Goal: Communication & Community: Share content

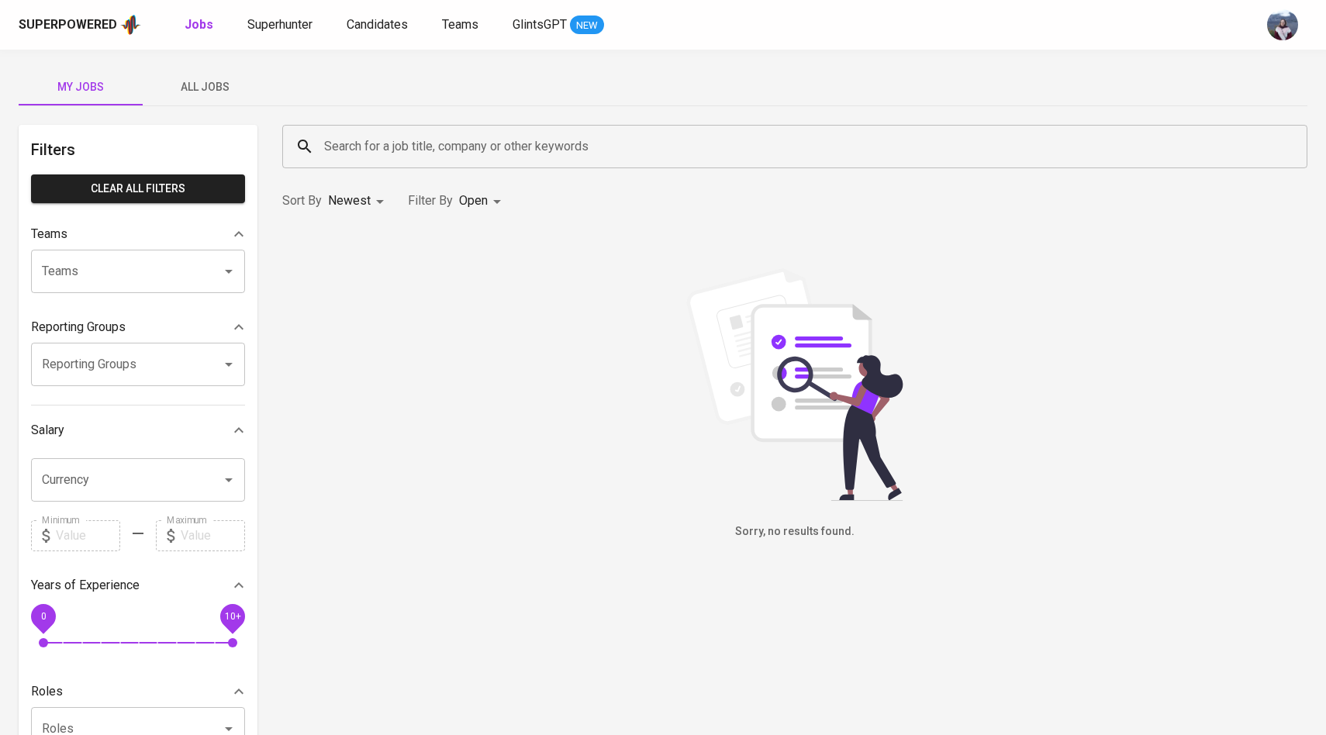
click at [203, 87] on span "All Jobs" at bounding box center [204, 87] width 105 height 19
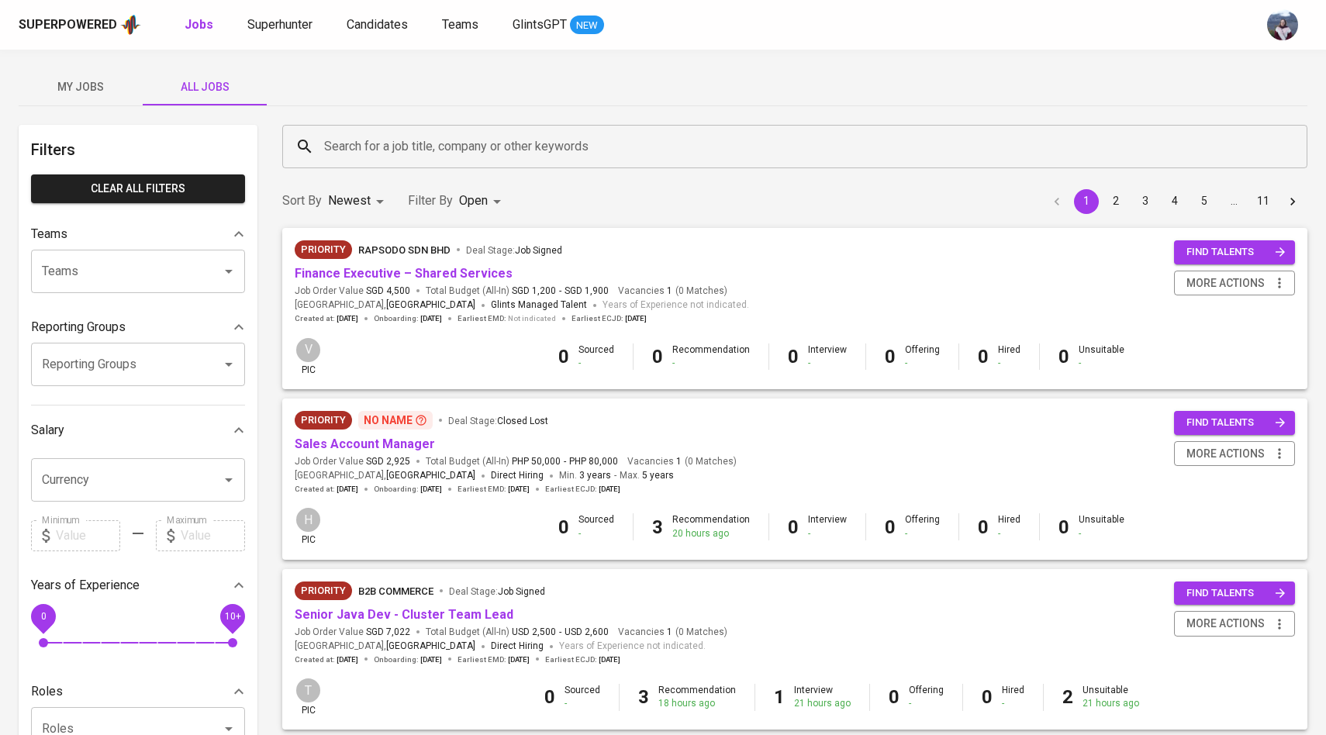
click at [368, 153] on input "Search for a job title, company or other keywords" at bounding box center [798, 146] width 957 height 29
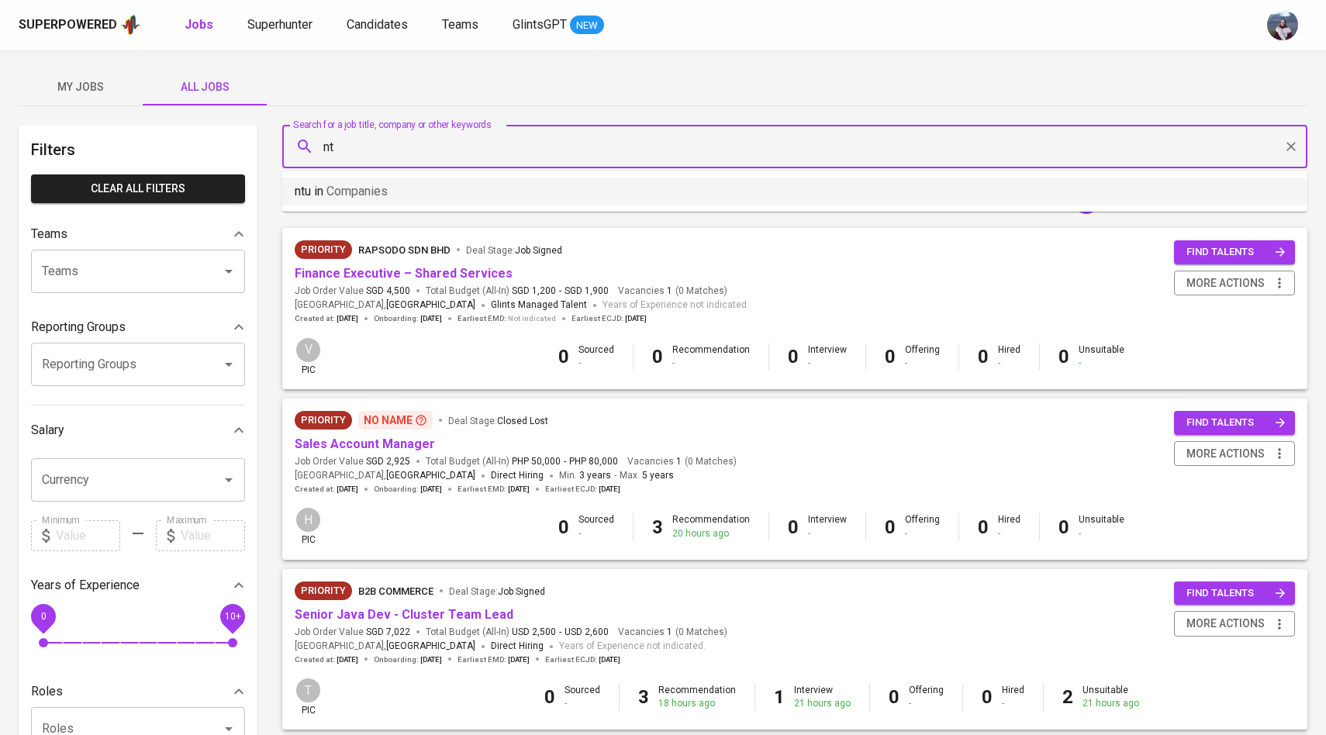
type input "n"
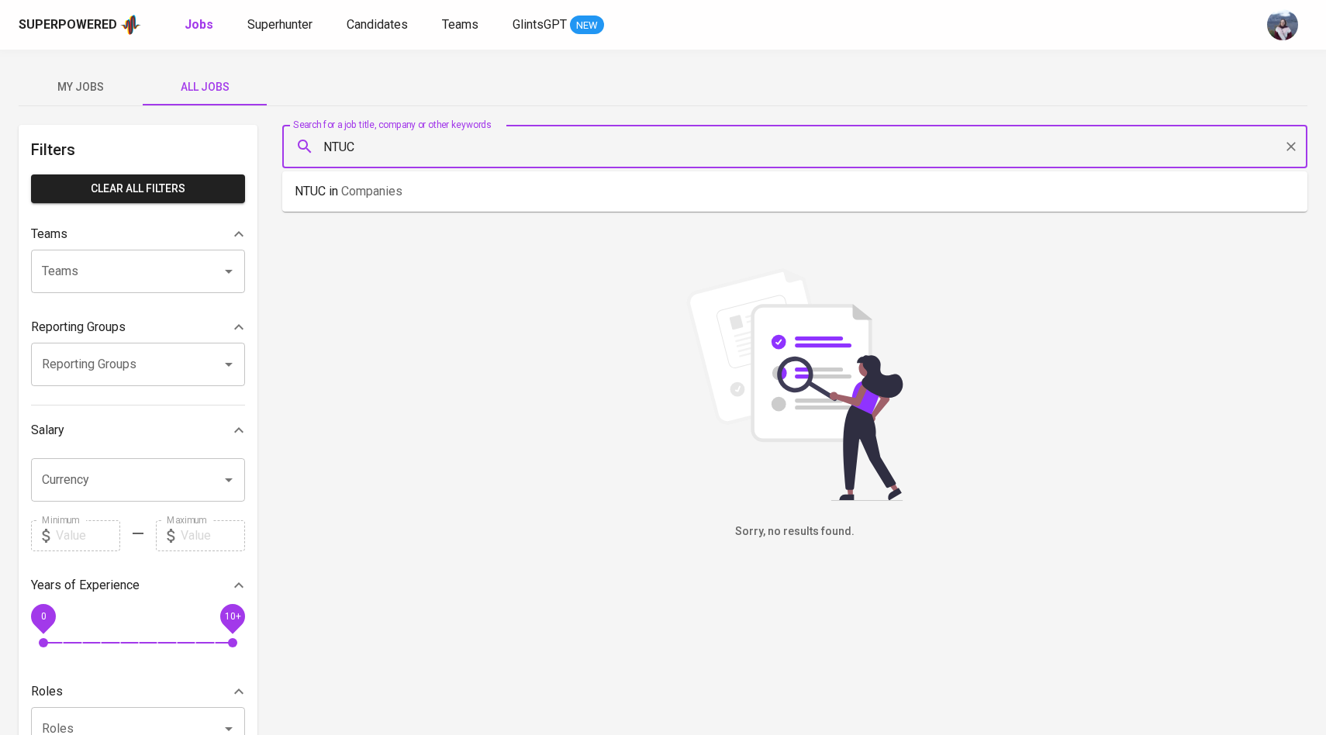
drag, startPoint x: 376, startPoint y: 153, endPoint x: 329, endPoint y: 151, distance: 47.3
click at [328, 151] on input "NTUC" at bounding box center [798, 146] width 957 height 29
type input "N"
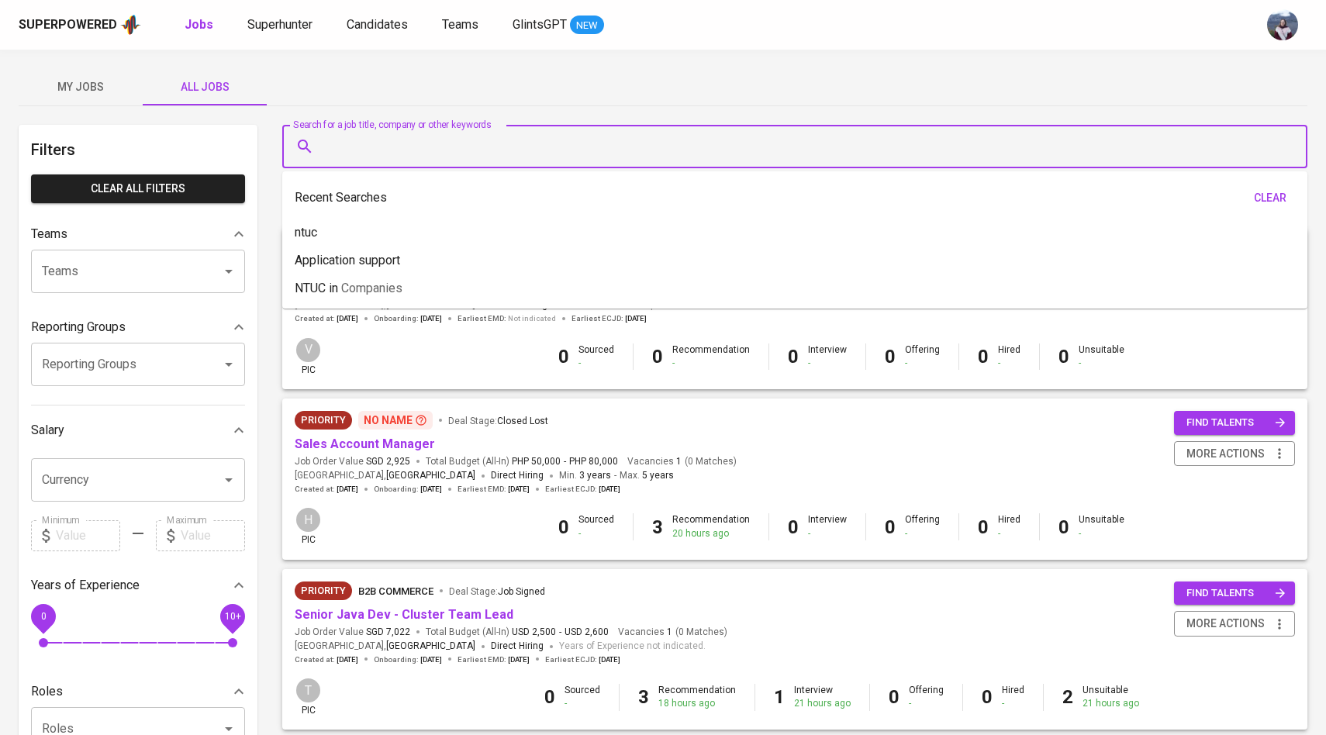
click at [275, 178] on div "Sort By Newest NEWEST Filter By Open OPEN 1 2 3 4 5 … 11" at bounding box center [794, 201] width 1043 height 47
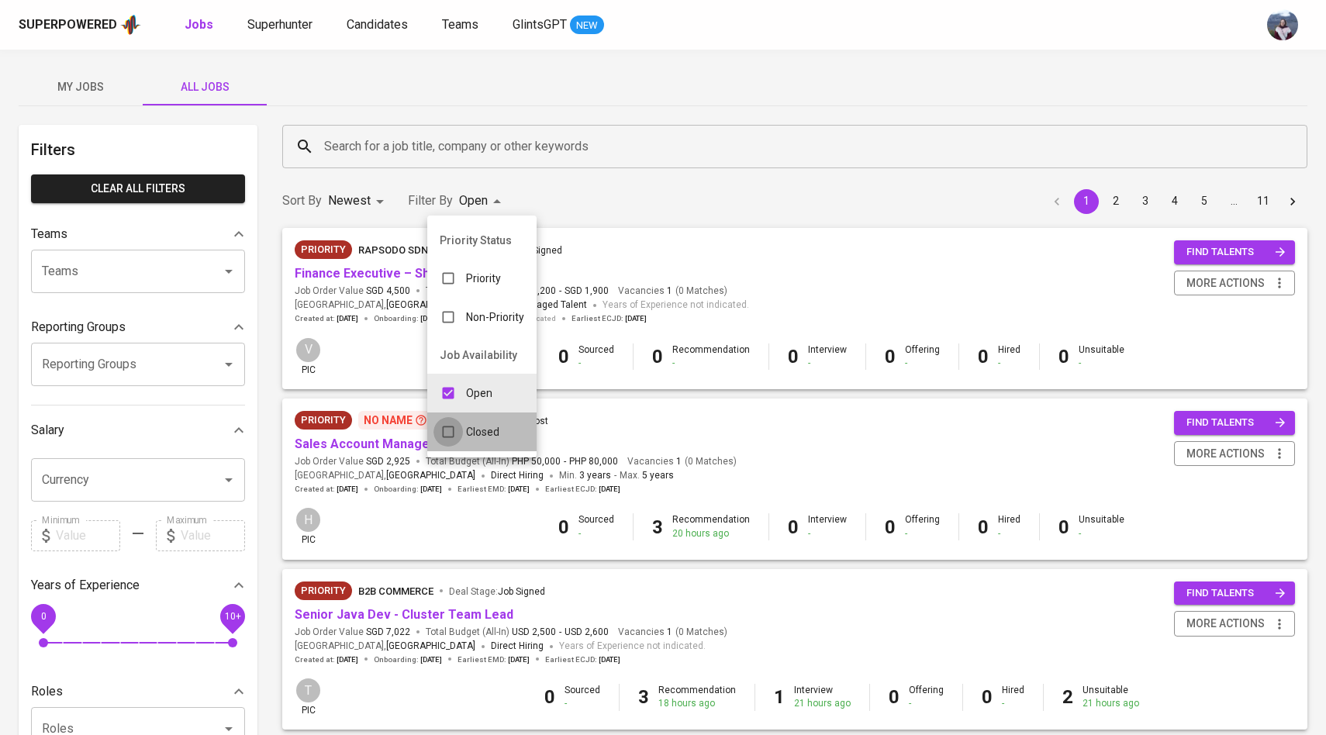
click at [454, 431] on input "checkbox" at bounding box center [447, 431] width 29 height 29
checkbox input "true"
type input "OPEN,CLOSE"
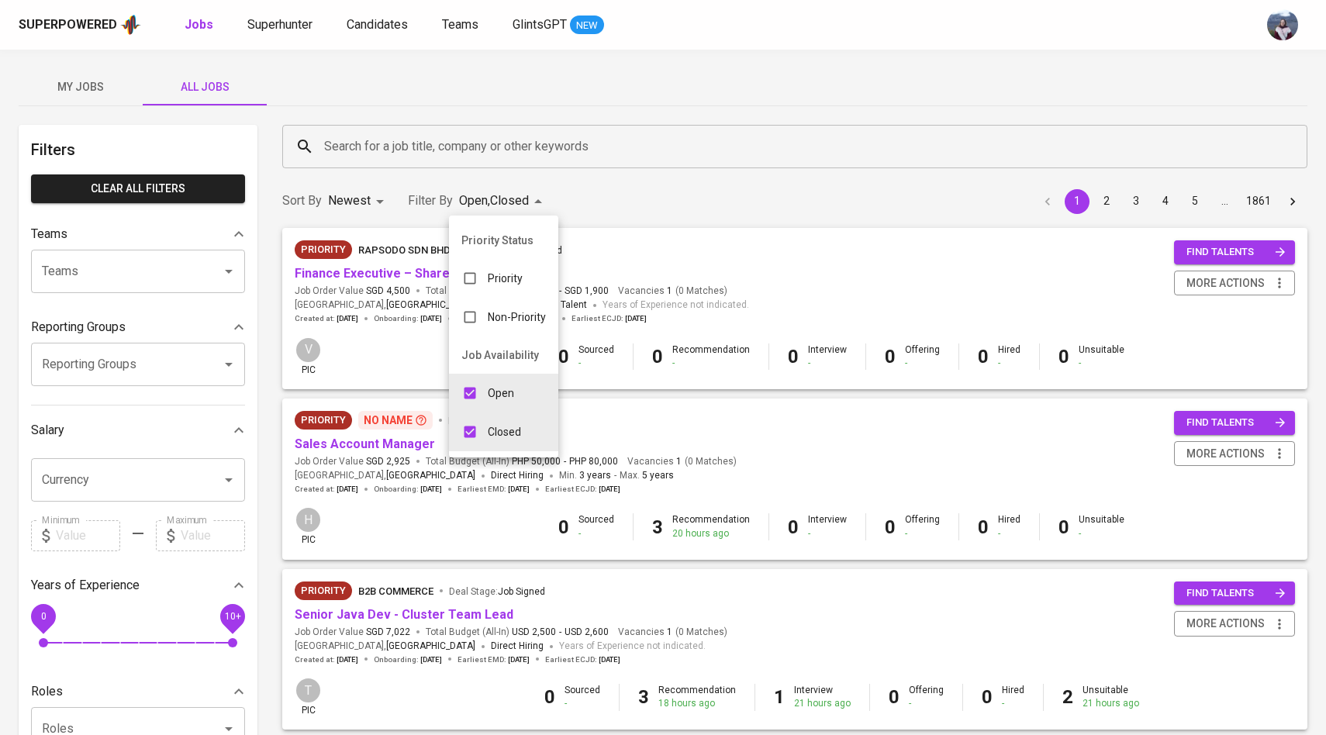
click at [474, 389] on input "checkbox" at bounding box center [469, 392] width 29 height 29
checkbox input "false"
type input "CLOSE"
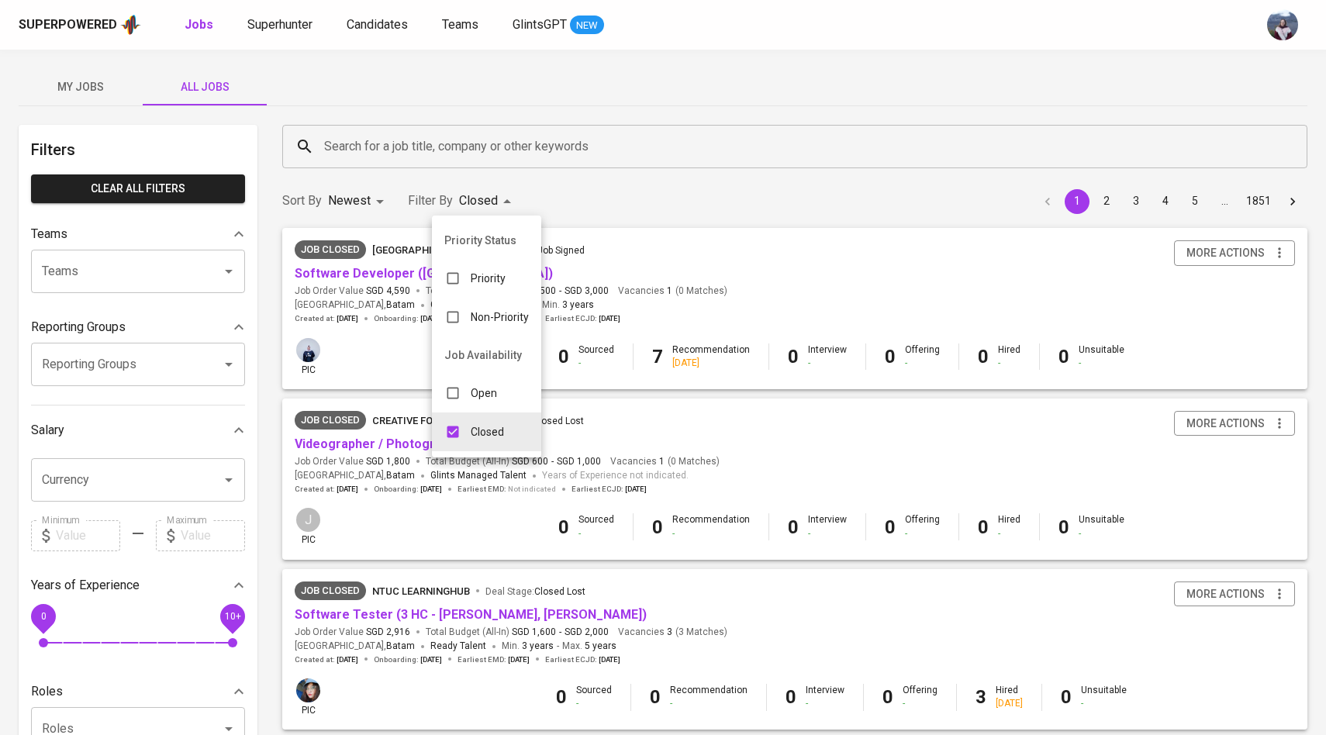
click at [460, 151] on div at bounding box center [663, 367] width 1326 height 735
click at [460, 151] on input "Search for a job title, company or other keywords" at bounding box center [798, 146] width 957 height 29
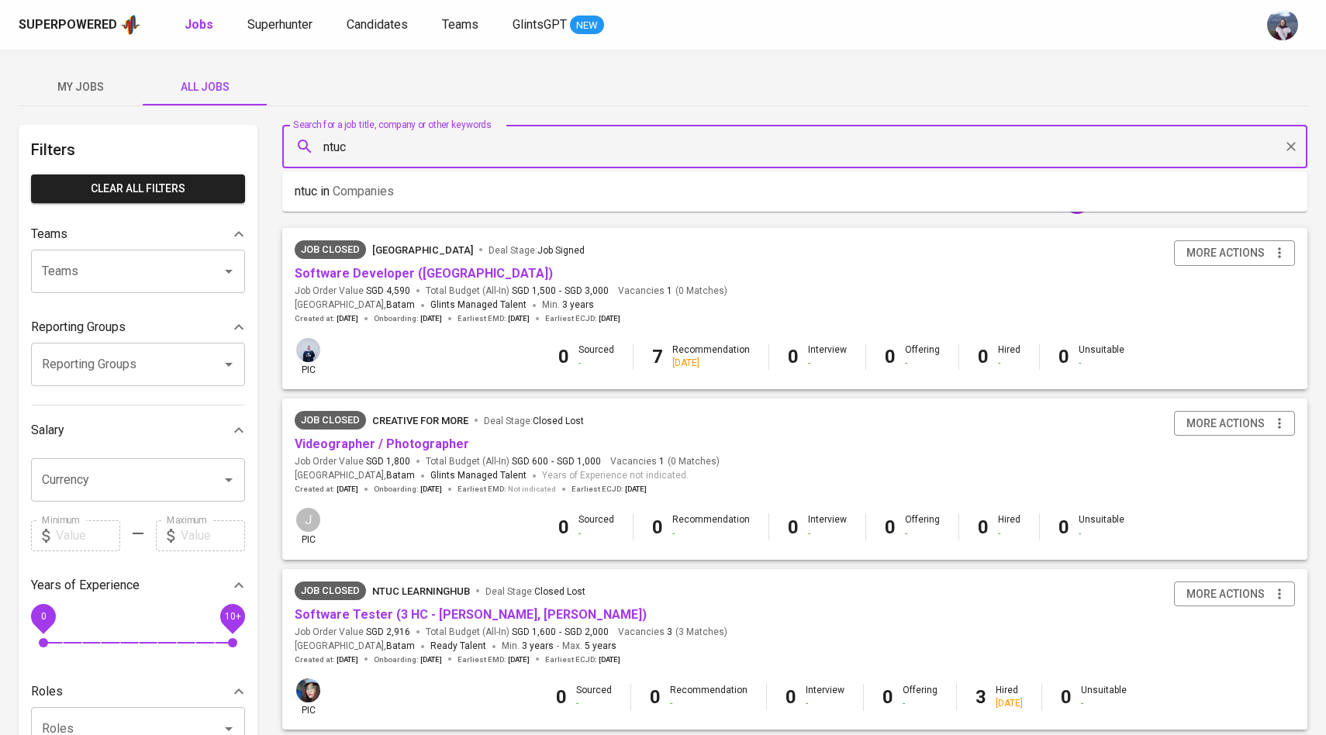
type input "ntuc"
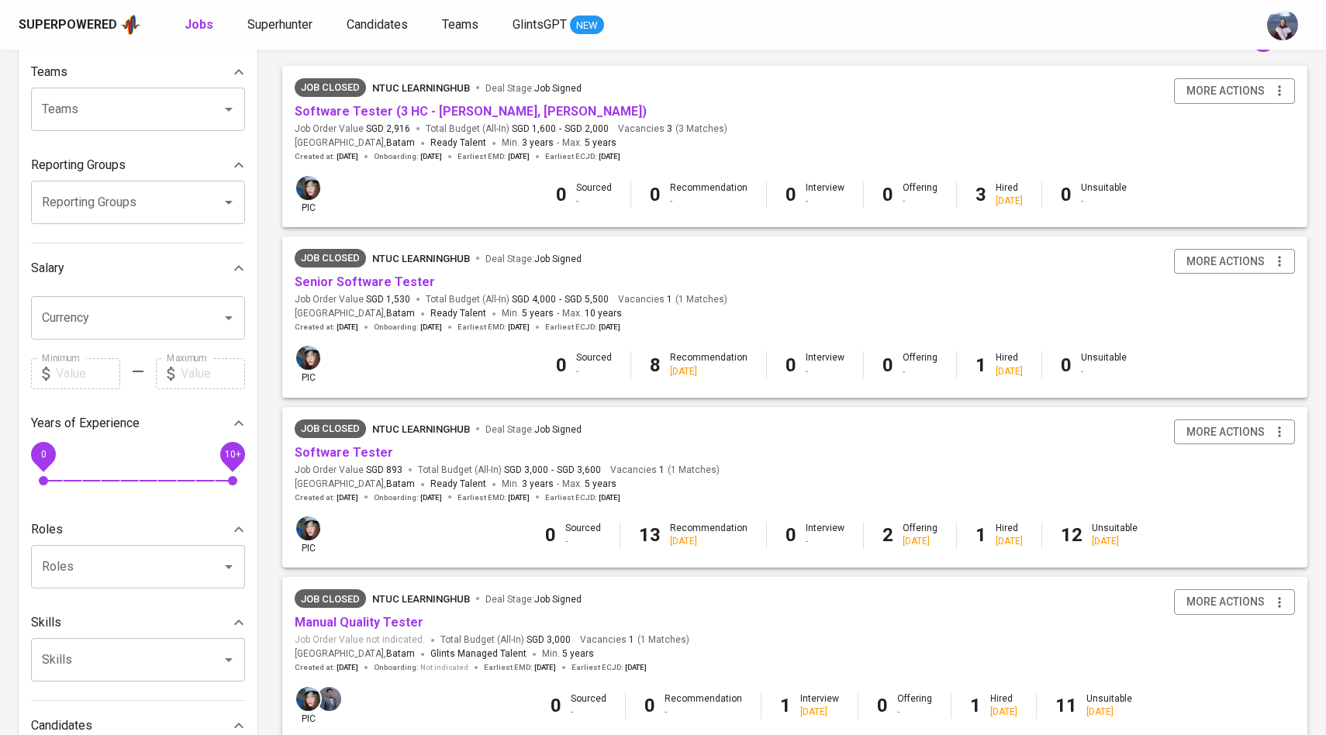
scroll to position [160, 0]
click at [347, 280] on link "Senior Software Tester" at bounding box center [365, 283] width 140 height 15
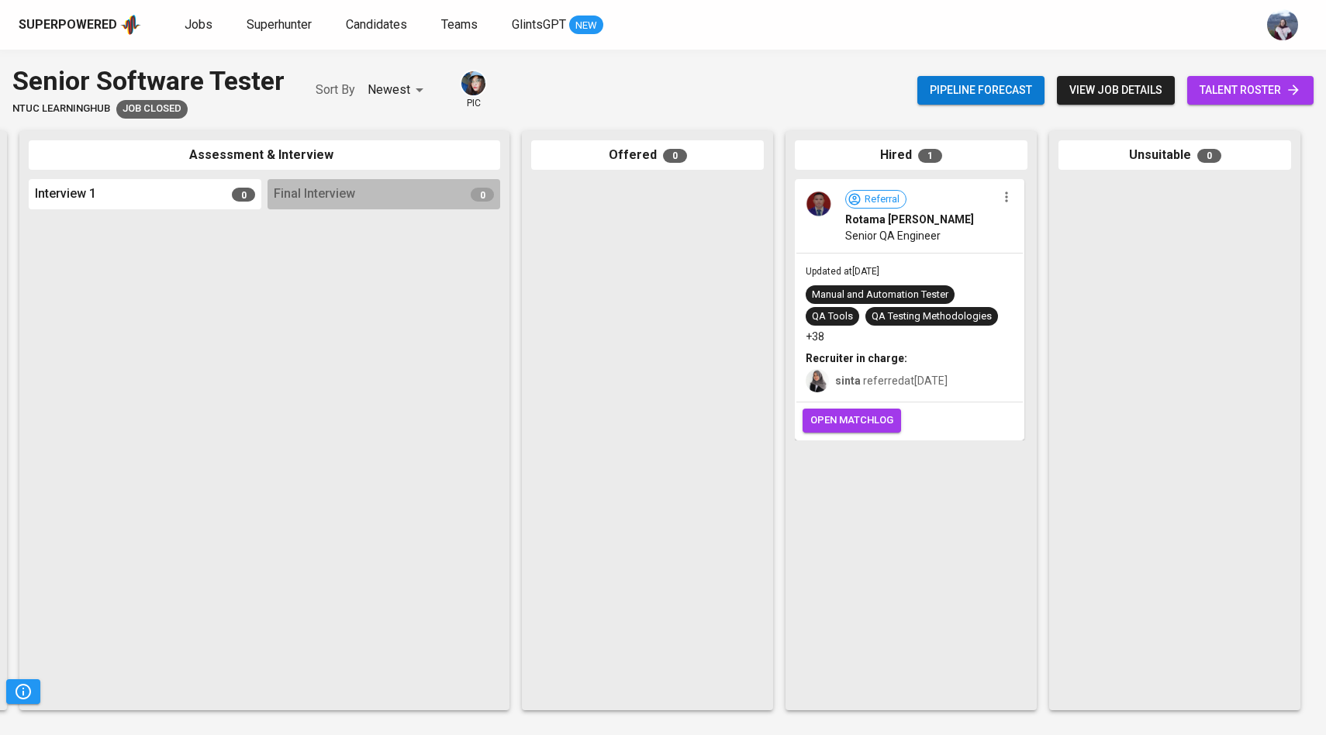
scroll to position [0, 519]
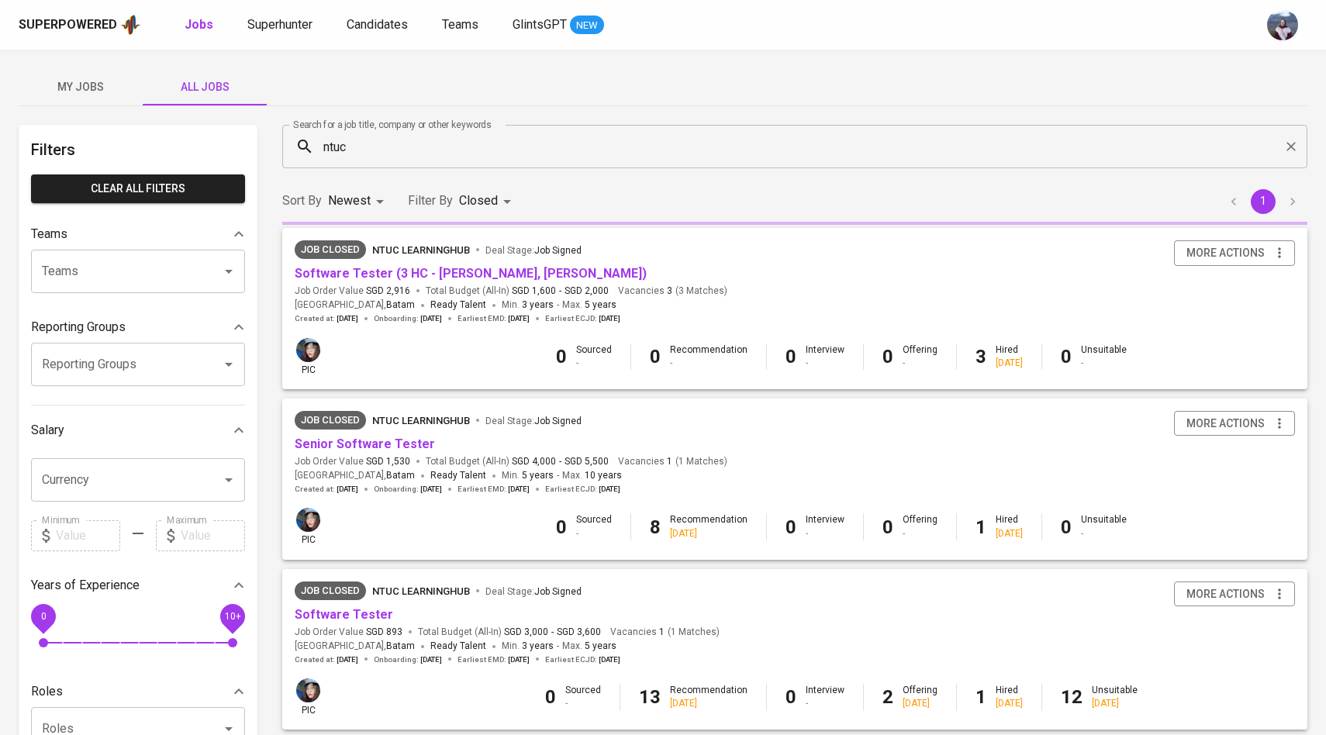
scroll to position [160, 0]
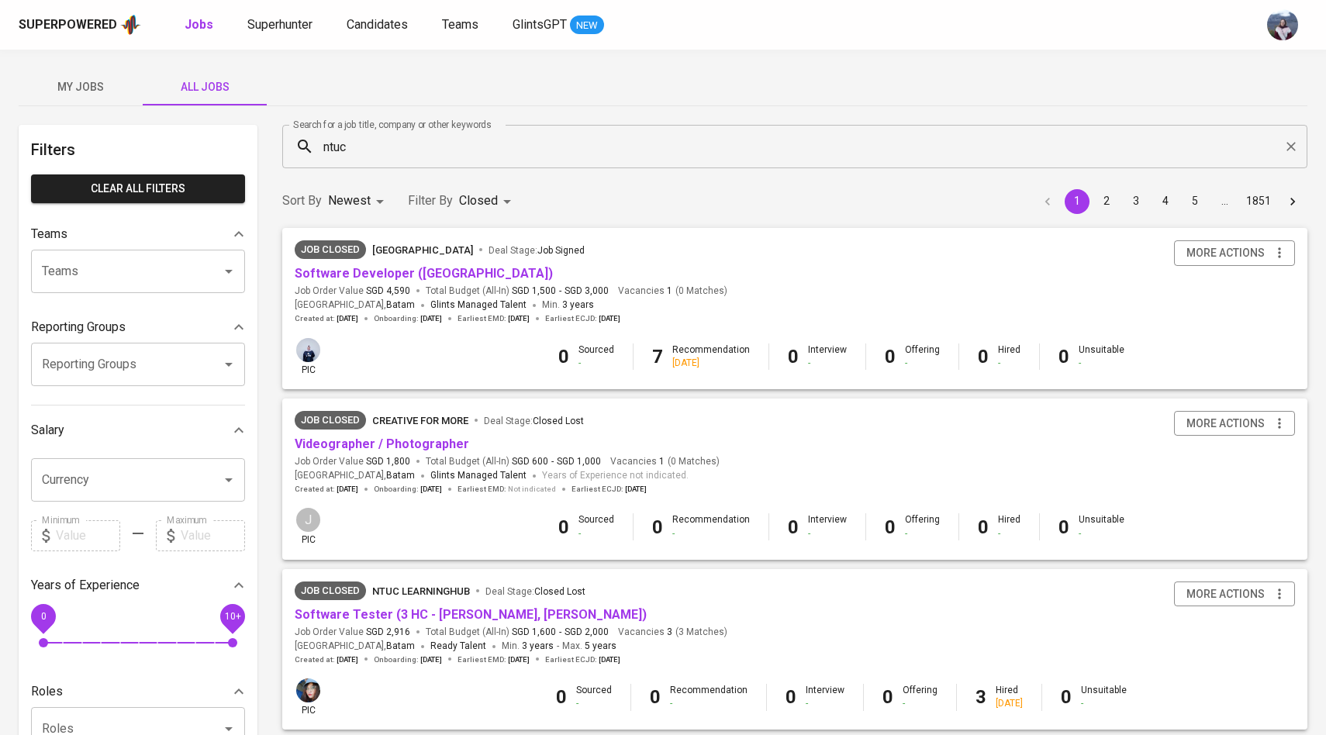
scroll to position [46, 0]
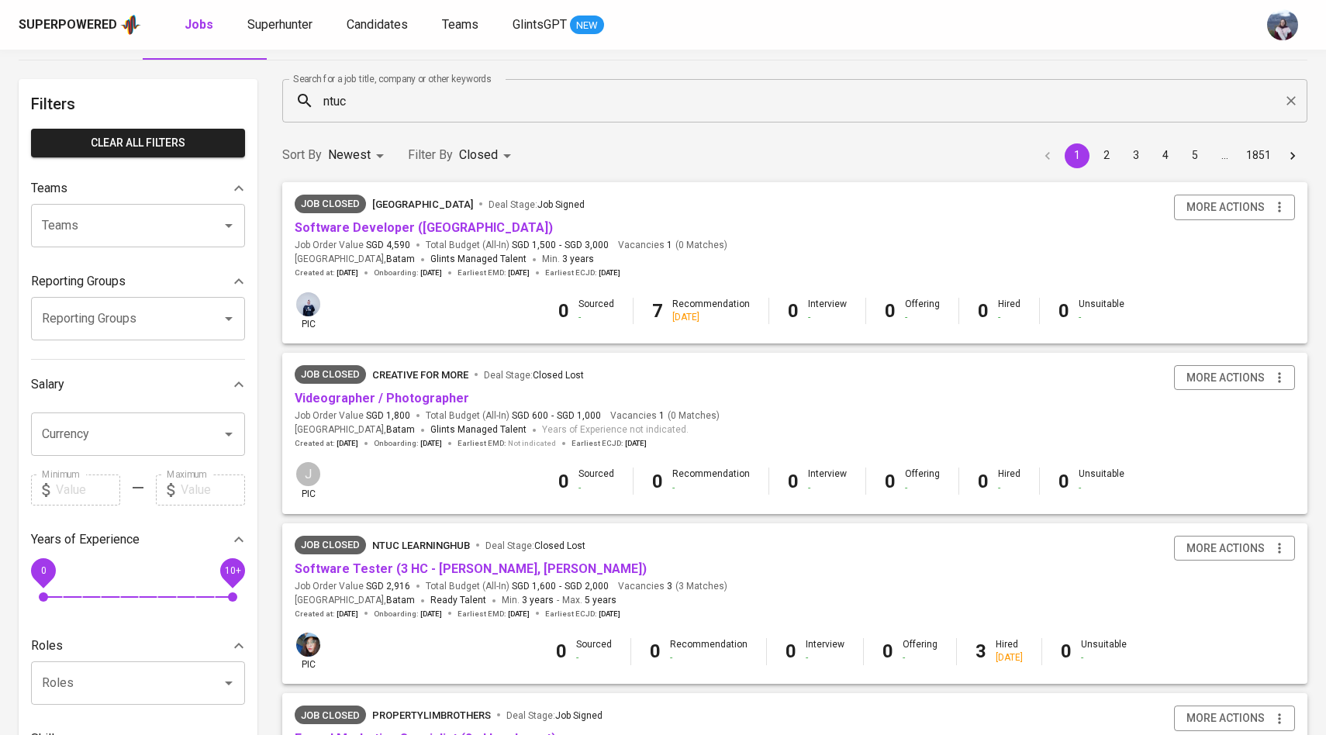
click at [420, 107] on input "ntuc" at bounding box center [798, 100] width 957 height 29
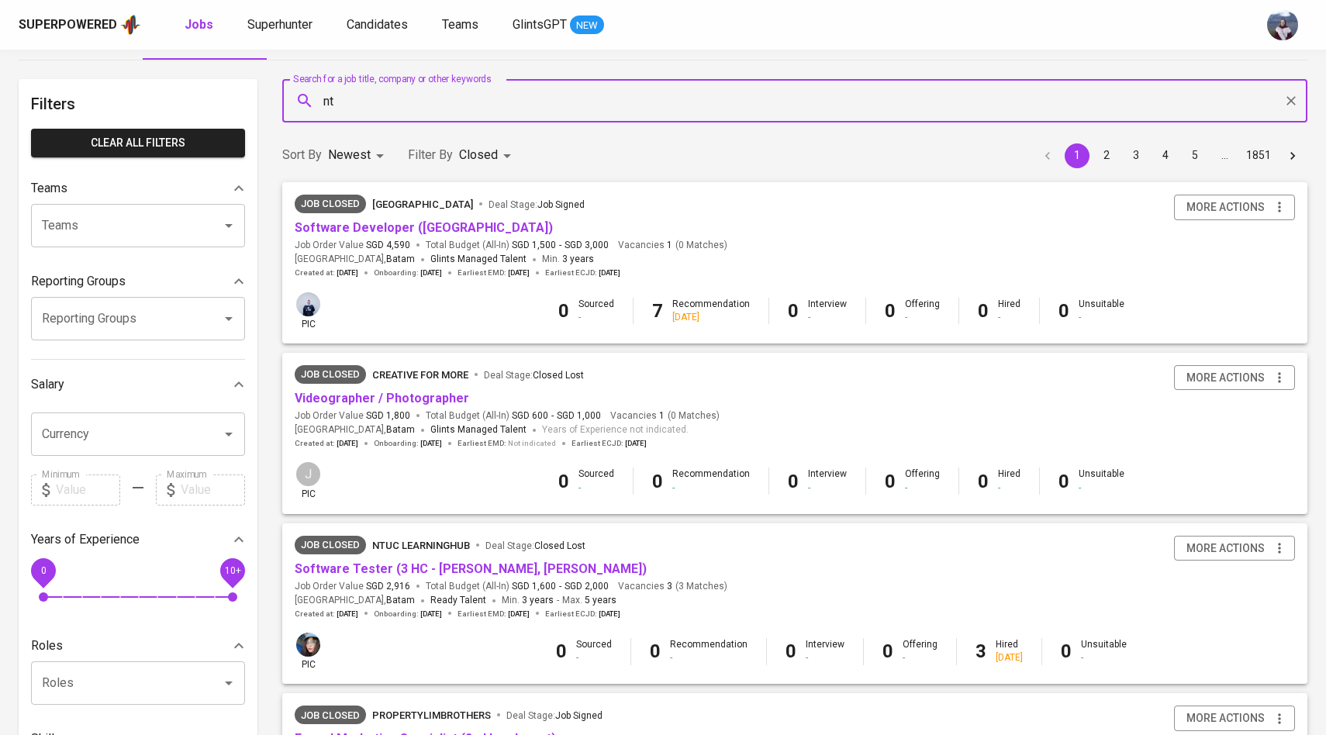
type input "n"
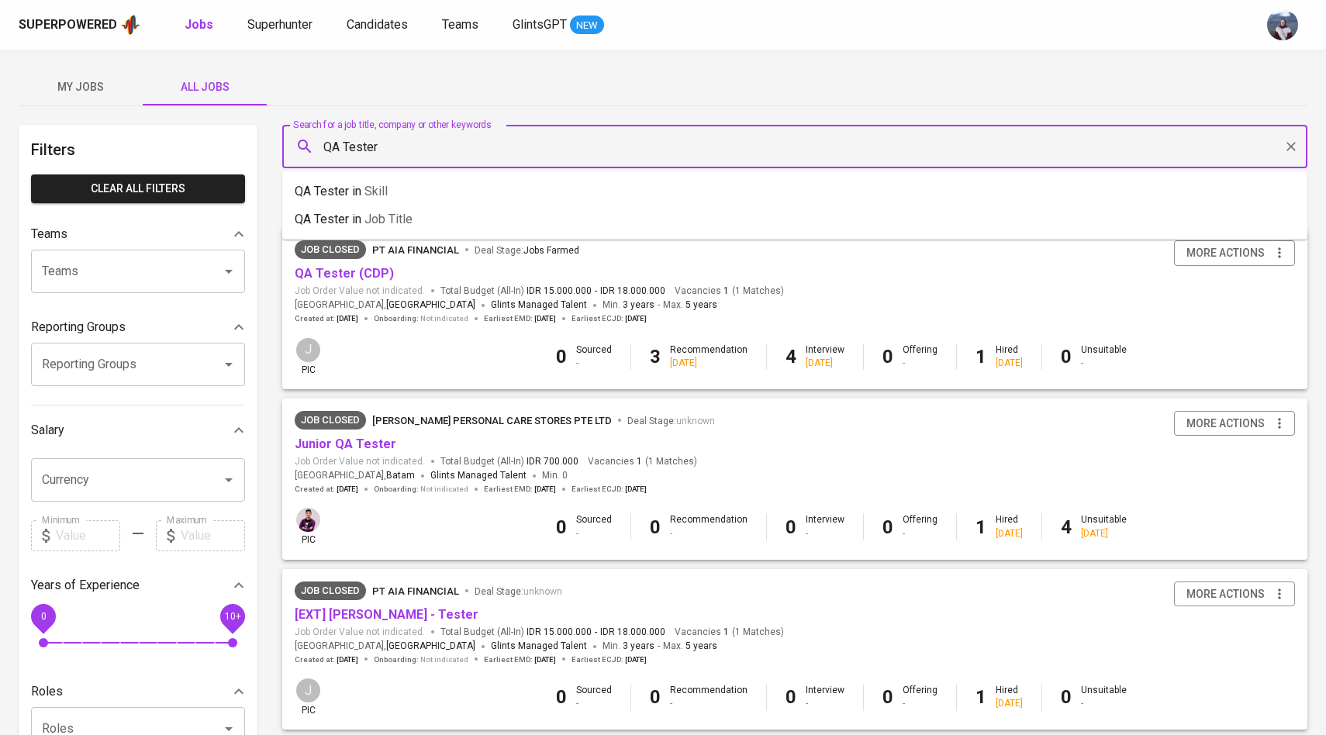
drag, startPoint x: 384, startPoint y: 145, endPoint x: 304, endPoint y: 143, distance: 80.6
click at [303, 143] on div "QA Tester Search for a job title, company or other keywords" at bounding box center [794, 146] width 1025 height 43
type input "NTUC"
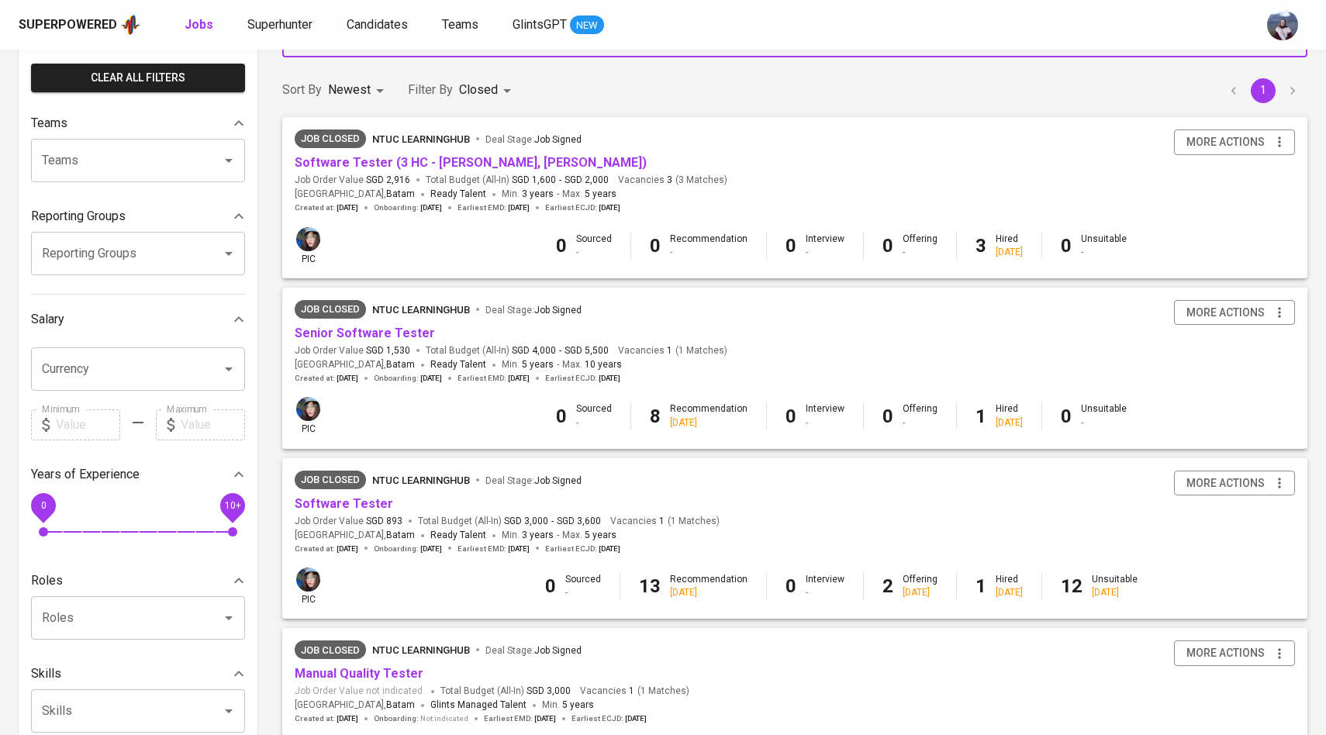
scroll to position [210, 0]
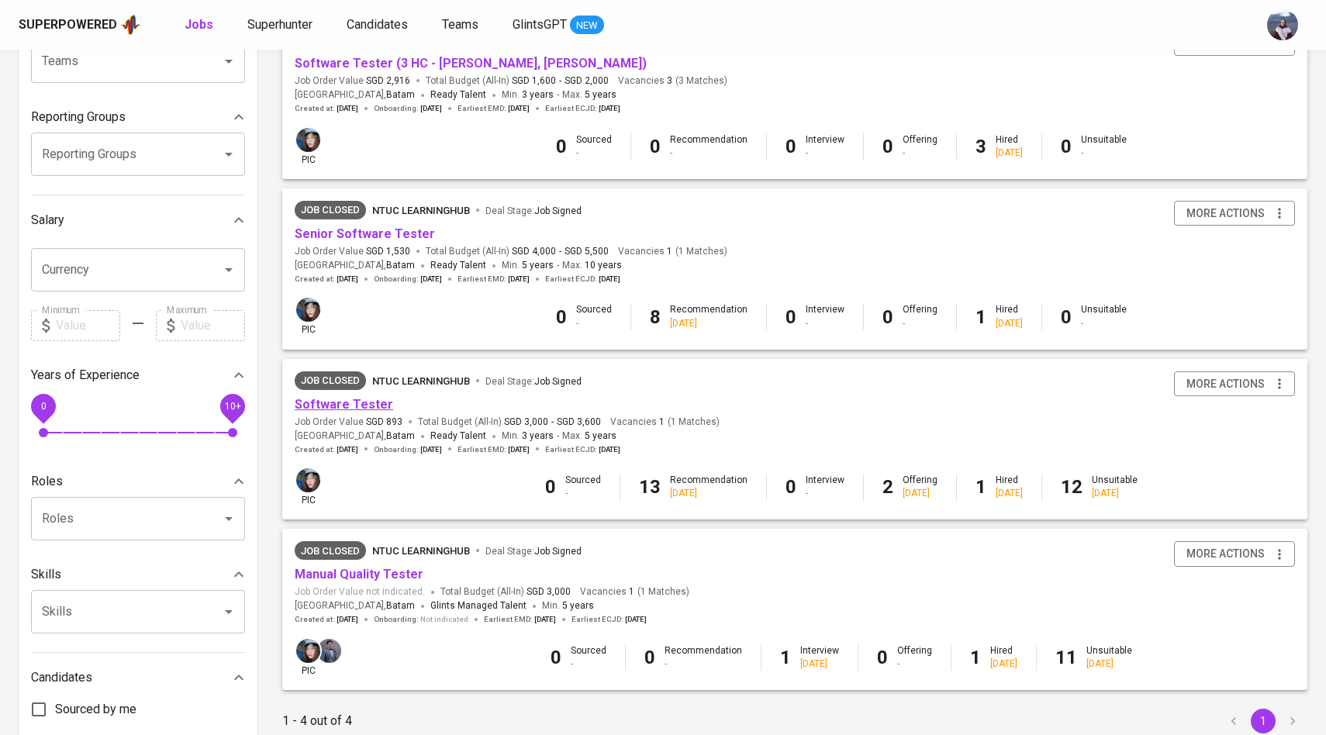
click at [364, 405] on link "Software Tester" at bounding box center [344, 404] width 98 height 15
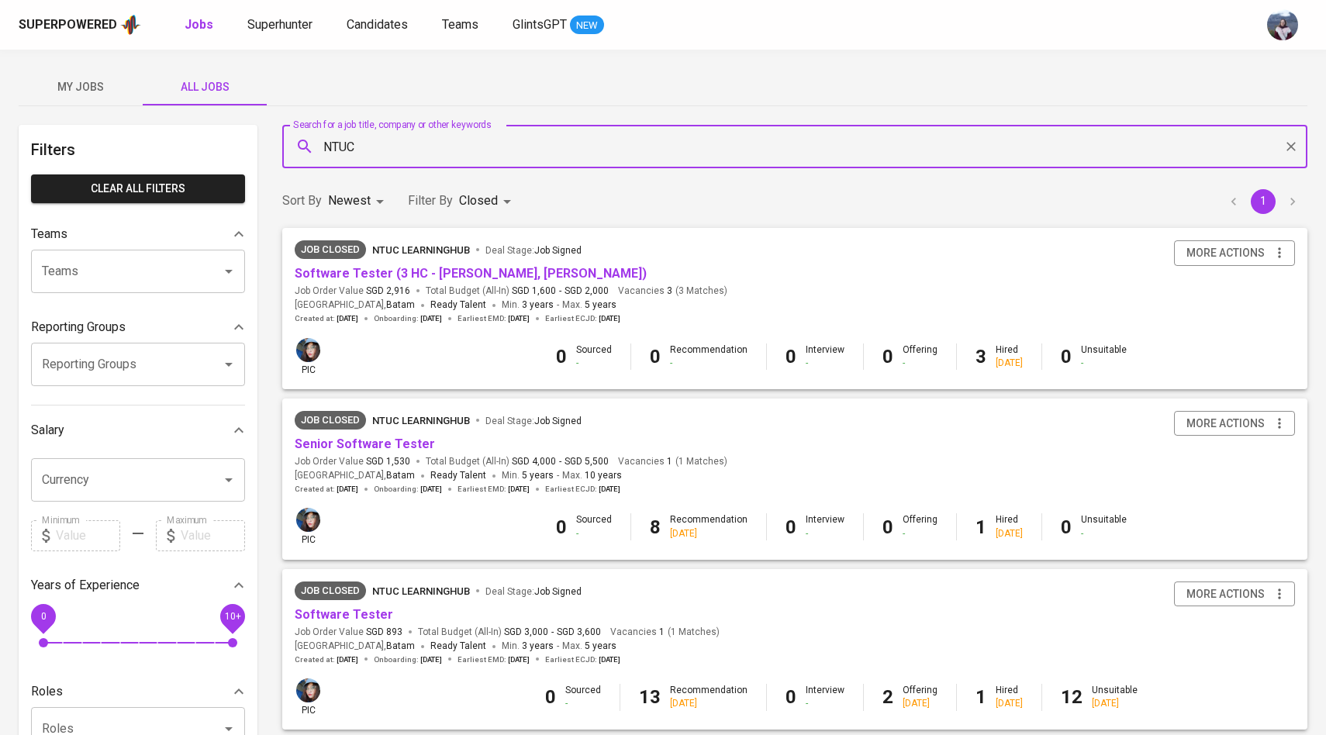
drag, startPoint x: 395, startPoint y: 150, endPoint x: 243, endPoint y: 149, distance: 151.9
click at [242, 150] on div "Filters Clear All filters Teams Teams Teams Reporting Groups Reporting Groups R…" at bounding box center [663, 562] width 1288 height 874
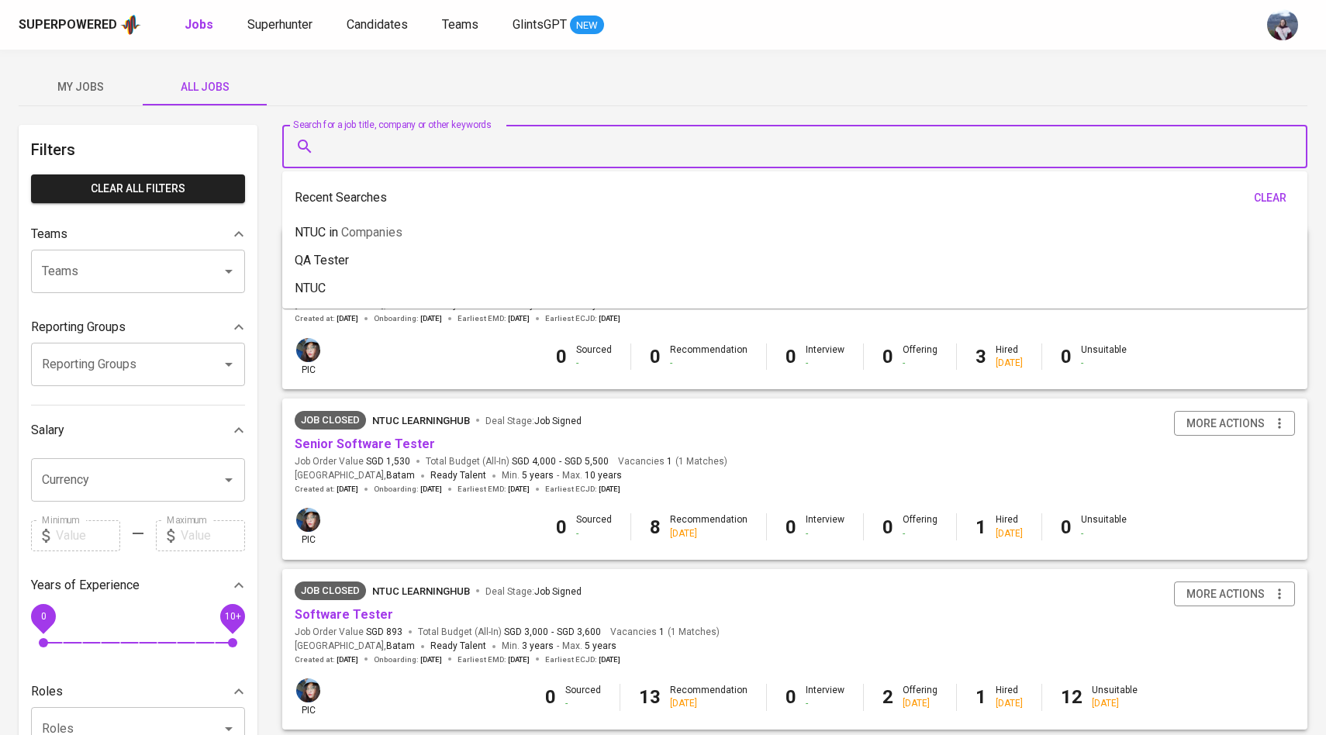
click at [520, 81] on div "My Jobs All Jobs" at bounding box center [663, 86] width 1288 height 37
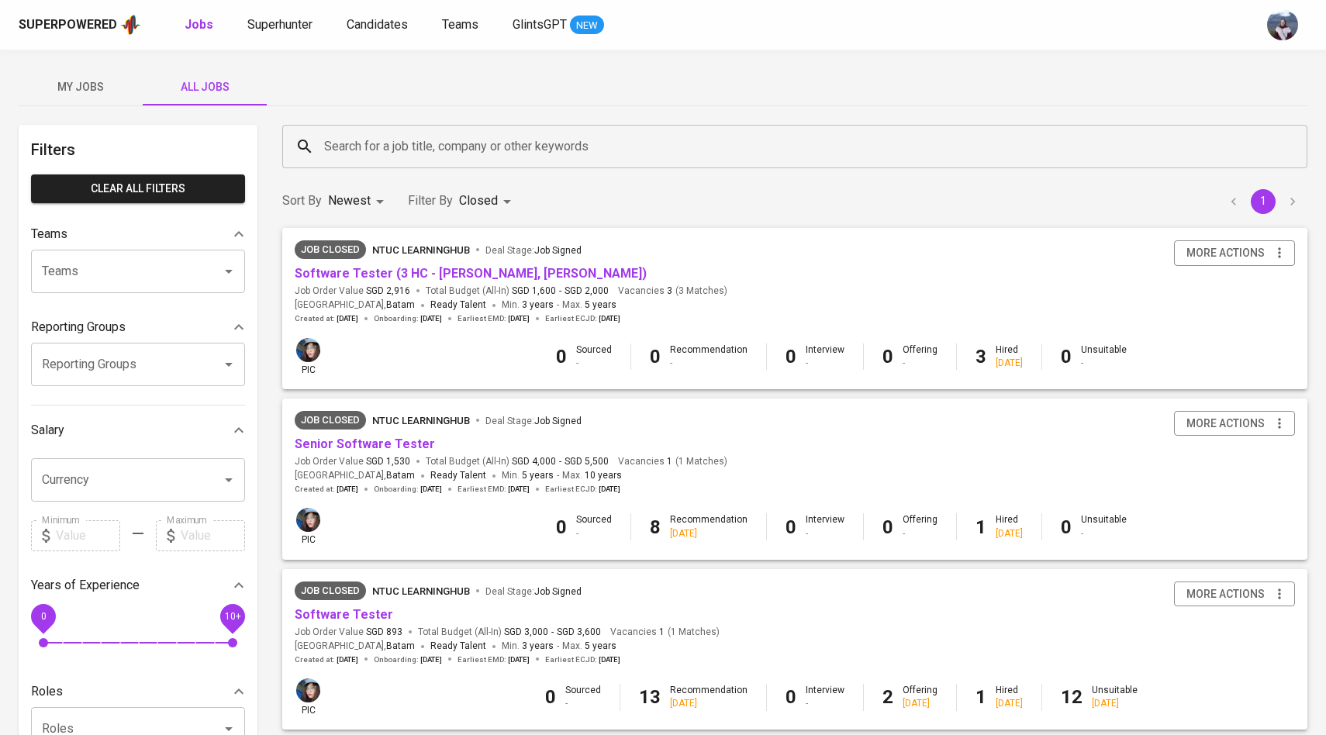
click at [493, 205] on body "Superpowered Jobs Superhunter Candidates Teams GlintsGPT NEW My Jobs All Jobs F…" at bounding box center [663, 529] width 1326 height 1058
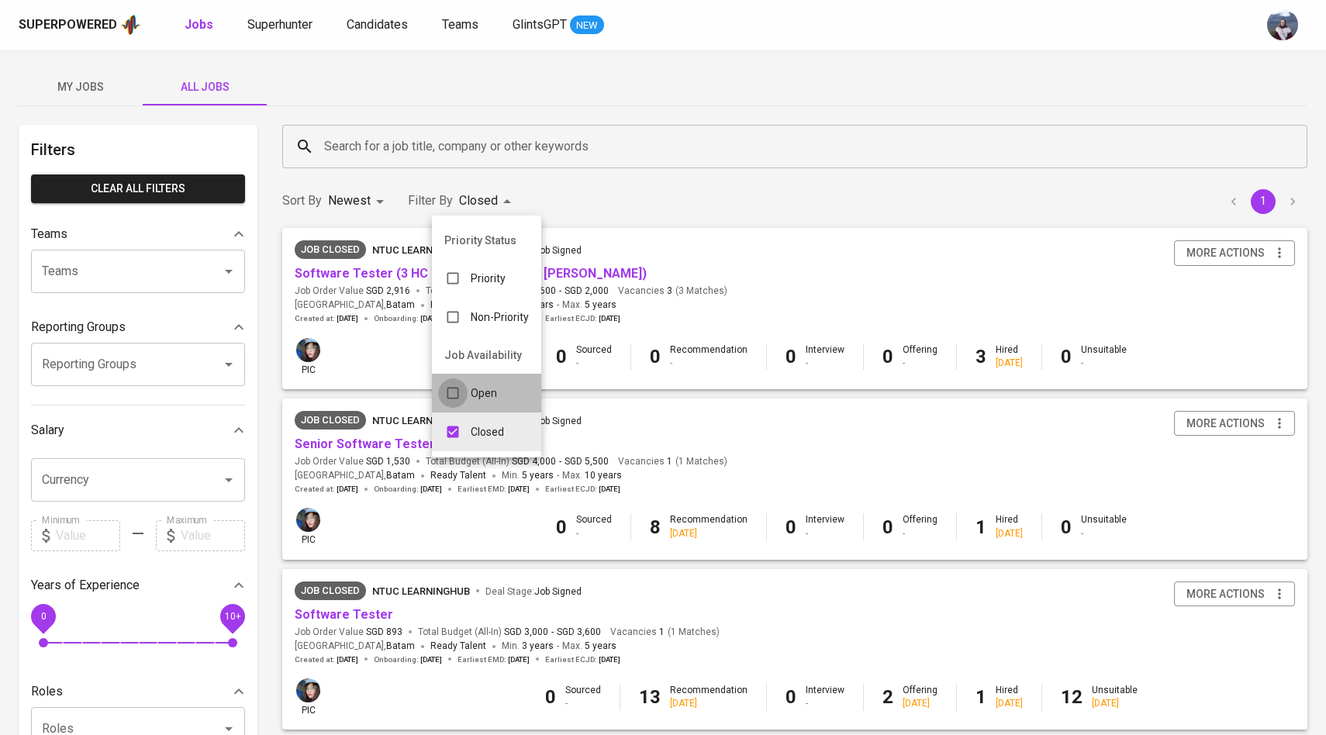
click at [453, 392] on input "checkbox" at bounding box center [452, 392] width 29 height 29
checkbox input "true"
type input "CLOSE,OPEN"
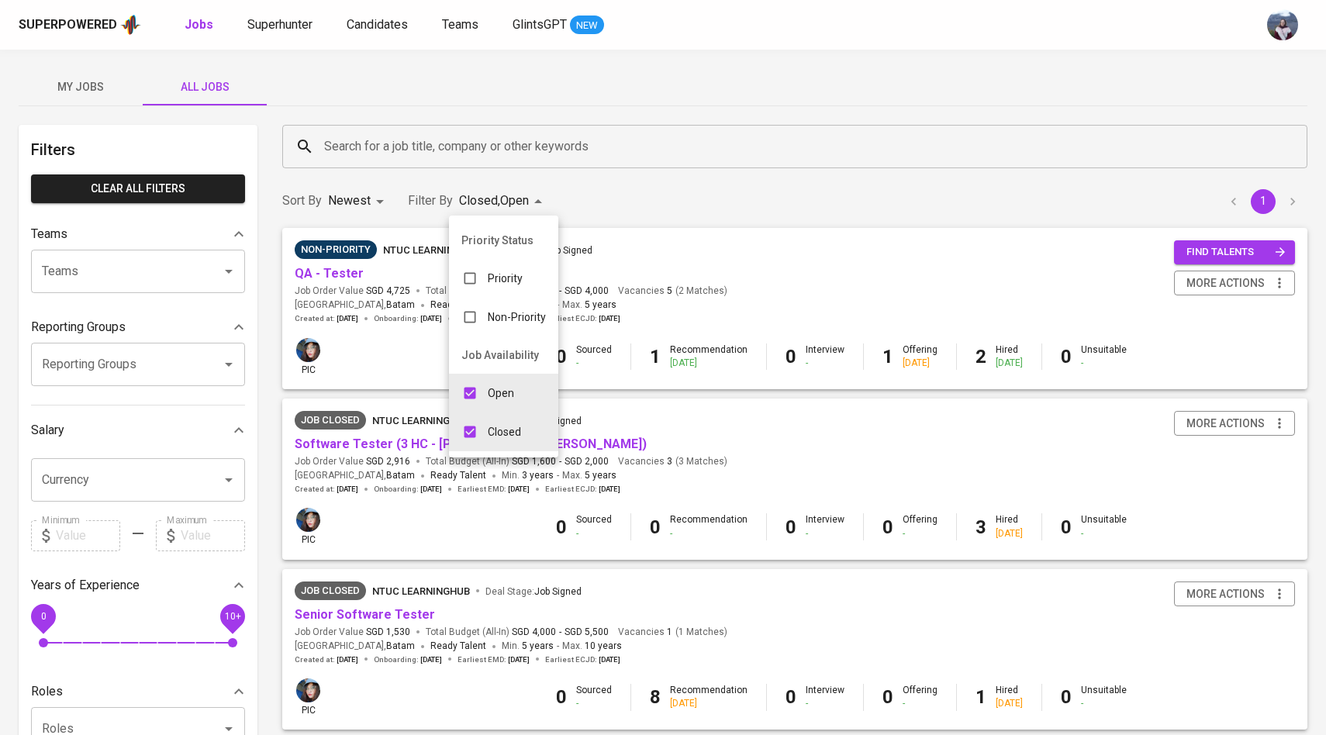
click at [464, 433] on input "checkbox" at bounding box center [469, 431] width 29 height 29
checkbox input "false"
type input "OPEN"
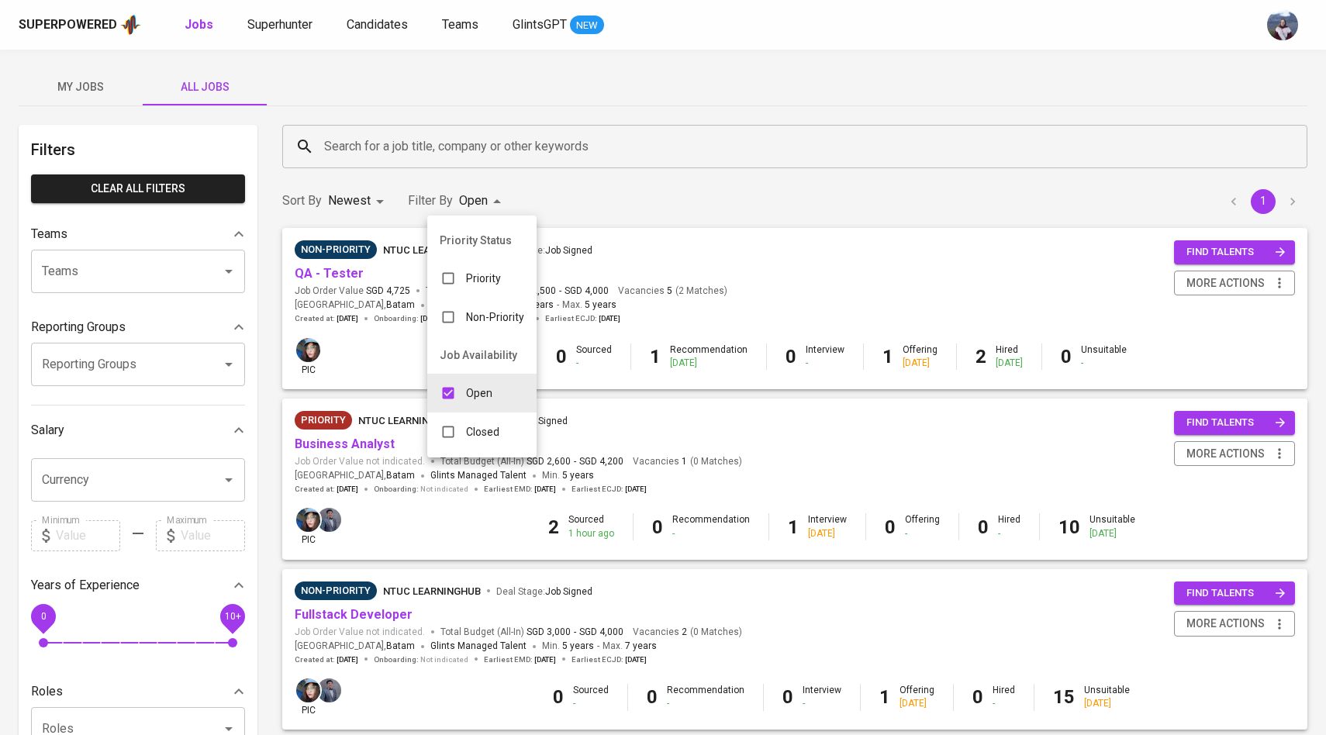
click at [467, 145] on div at bounding box center [663, 367] width 1326 height 735
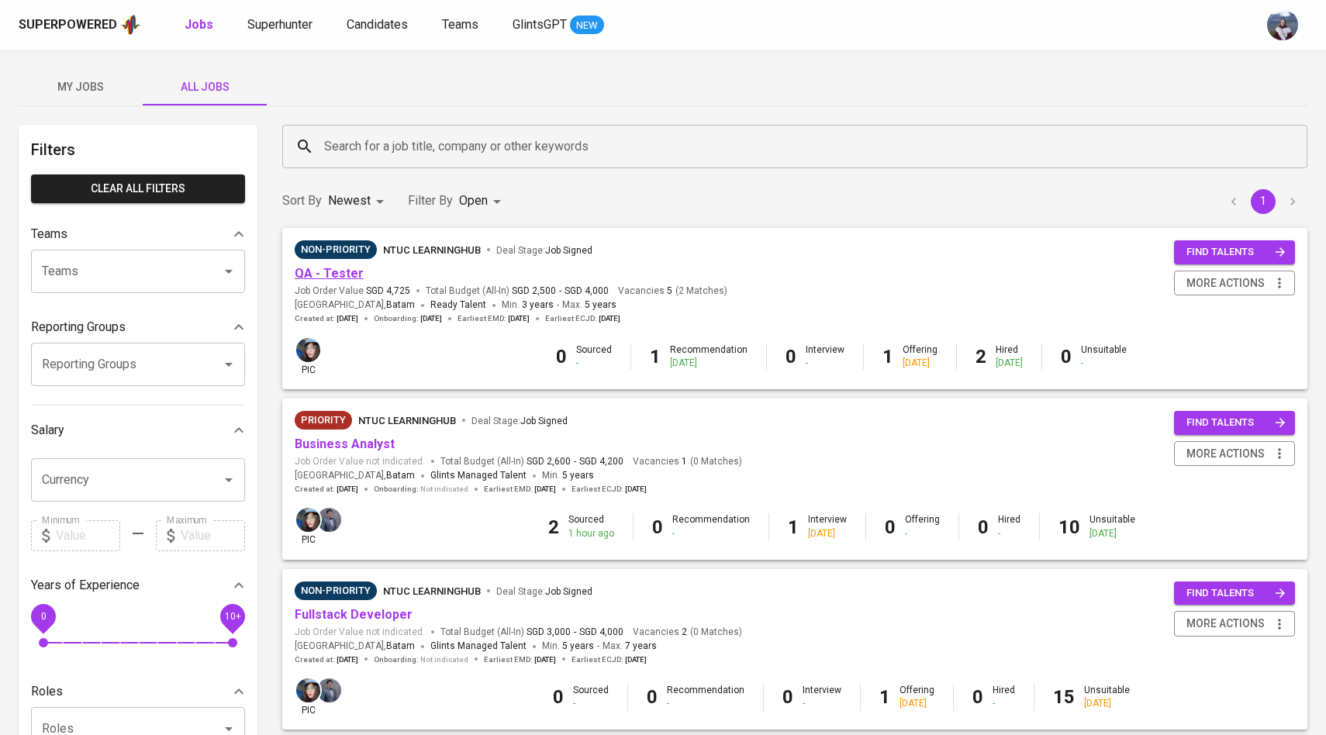
click at [343, 271] on link "QA - Tester" at bounding box center [329, 273] width 69 height 15
click at [333, 275] on link "QA - Tester" at bounding box center [329, 273] width 69 height 15
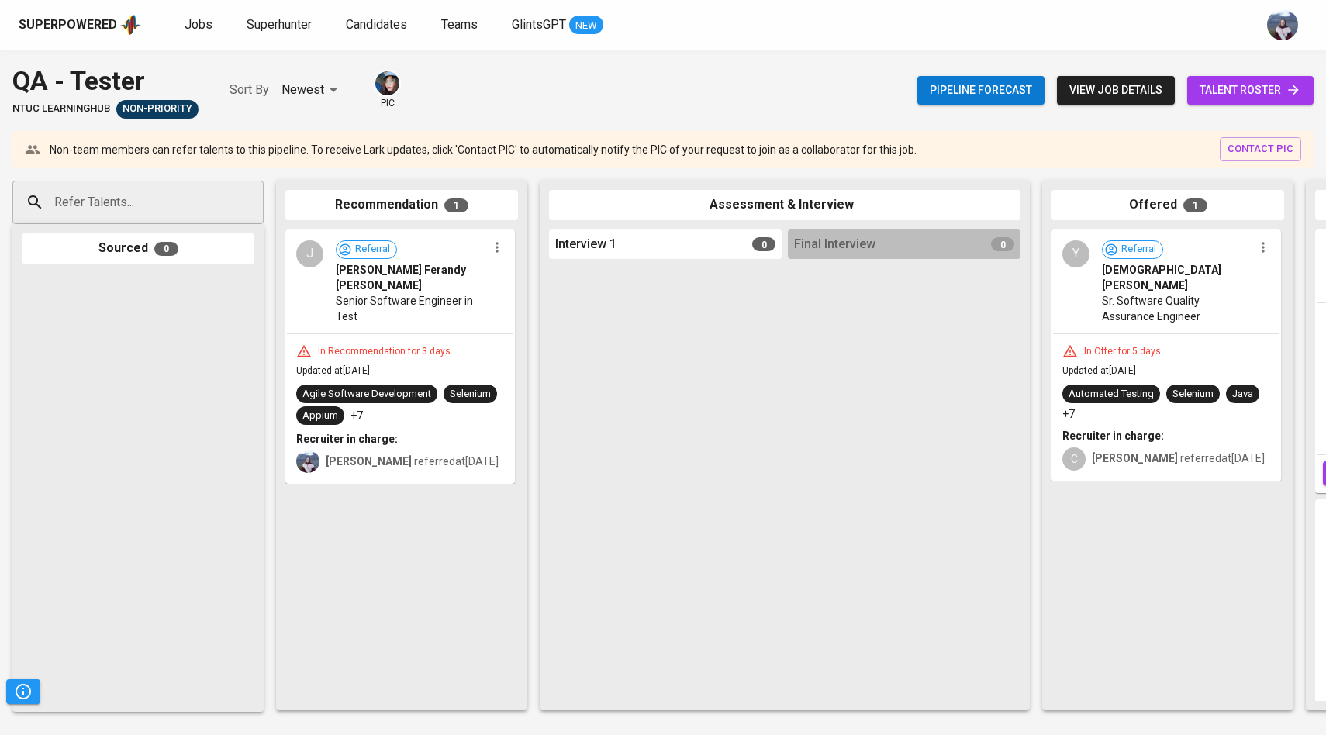
click at [80, 210] on input "Refer Talents..." at bounding box center [131, 202] width 163 height 29
paste input "[DOMAIN_NAME][EMAIL_ADDRESS][DOMAIN_NAME]"
type input "[DOMAIN_NAME][EMAIL_ADDRESS][DOMAIN_NAME]"
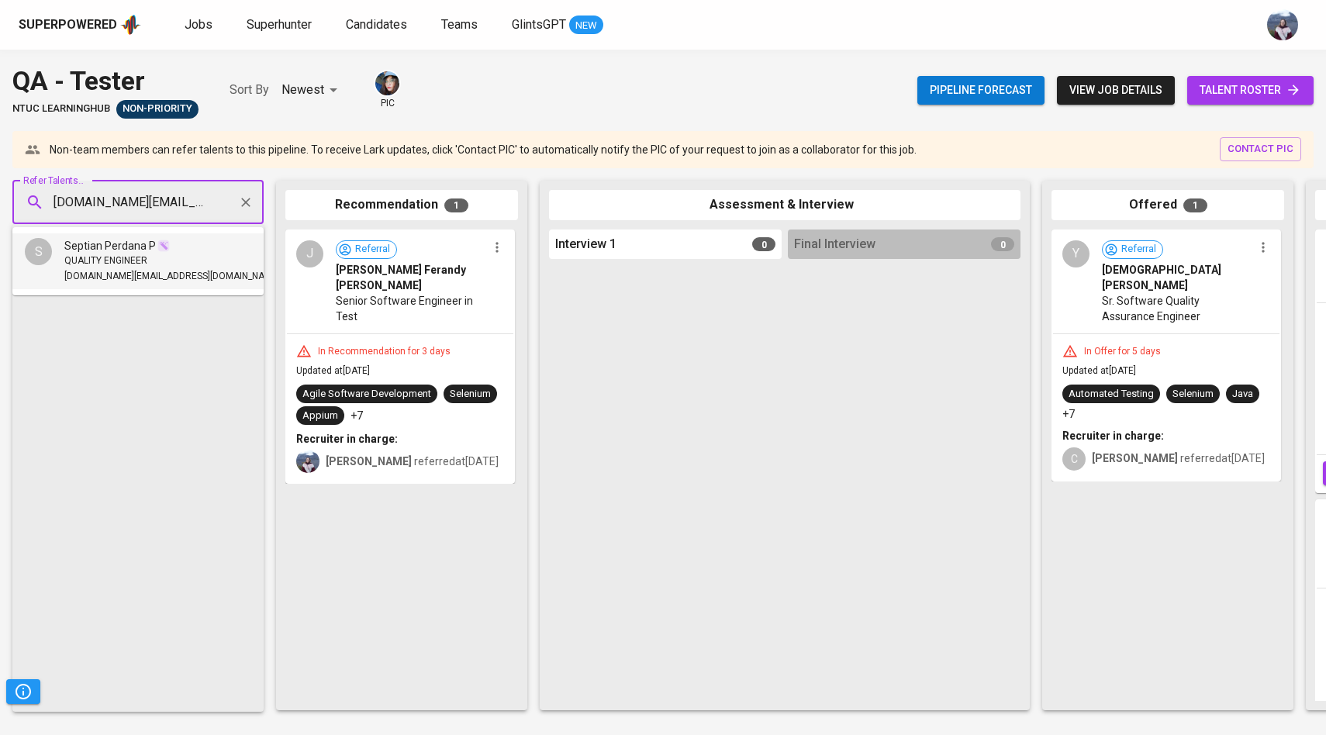
click at [109, 257] on span "QUALITY ENGINEER" at bounding box center [105, 261] width 83 height 16
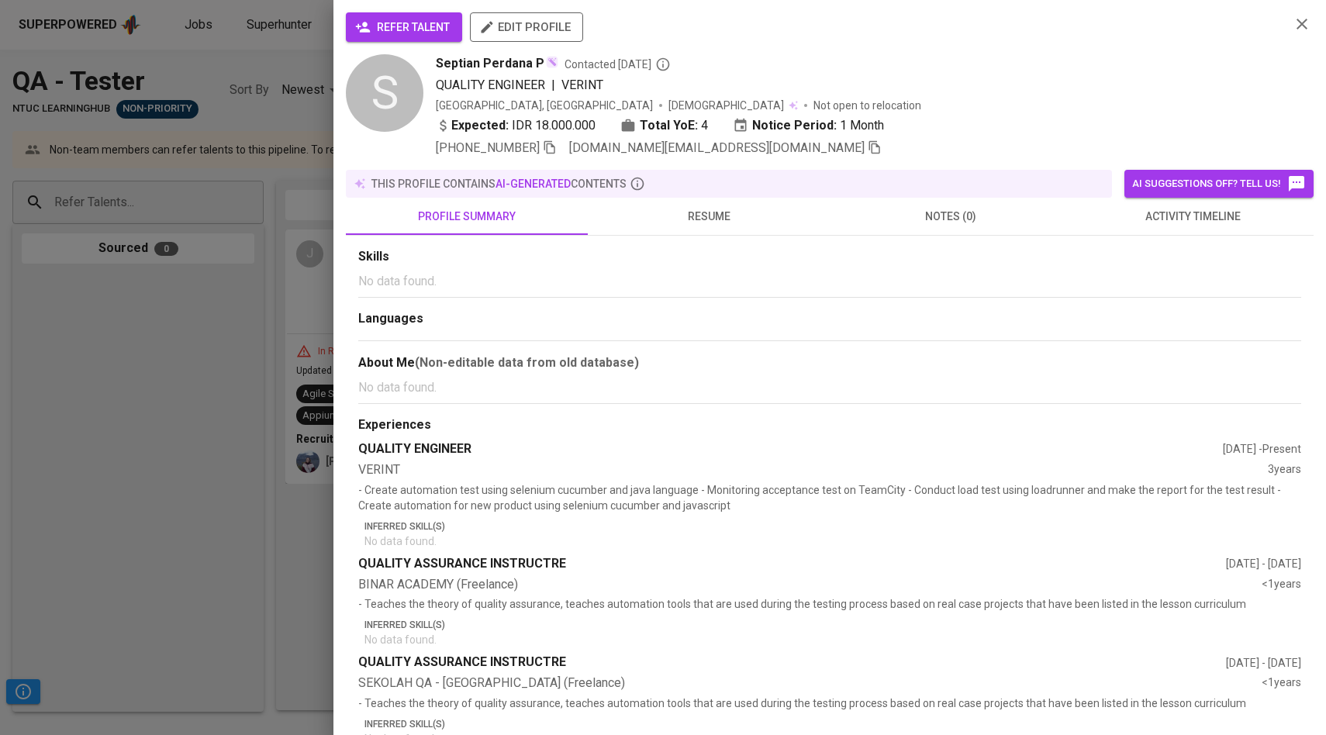
click at [397, 21] on span "refer talent" at bounding box center [403, 27] width 91 height 19
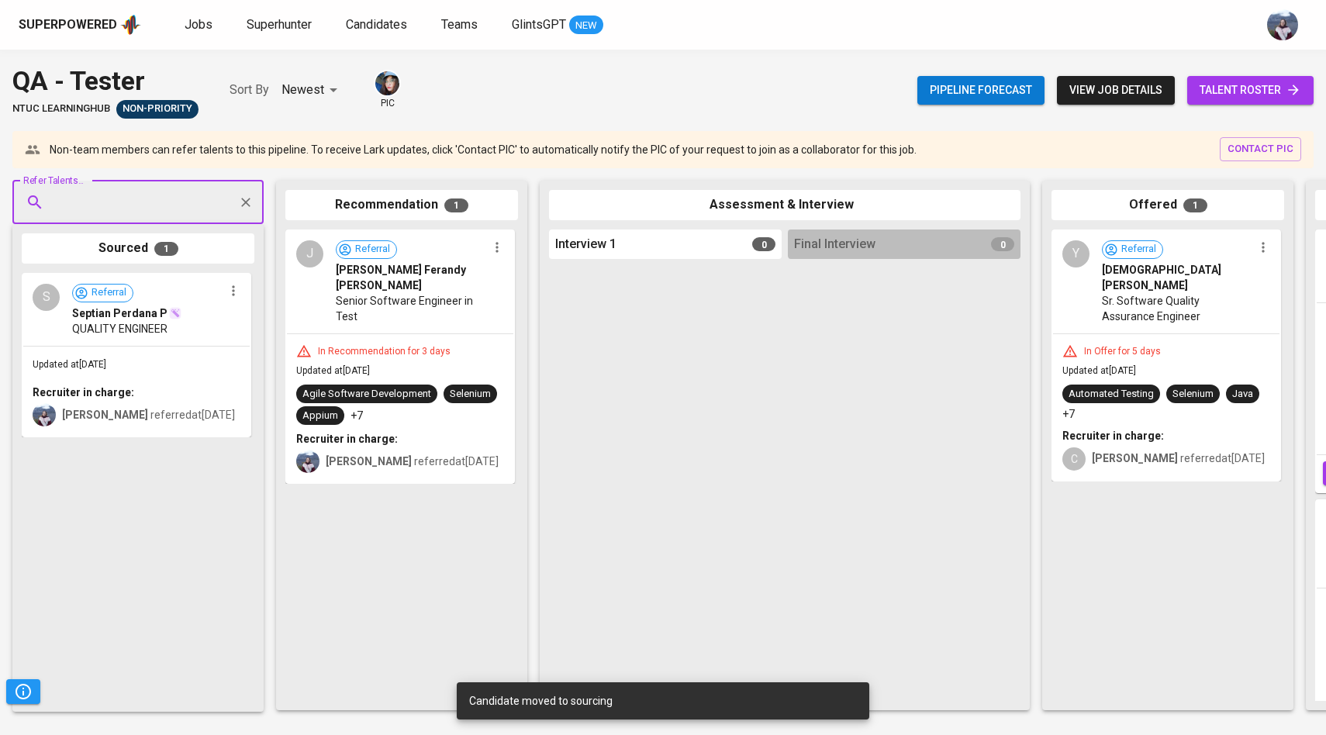
click at [173, 293] on span "Referral Septian Perdana P" at bounding box center [147, 302] width 151 height 37
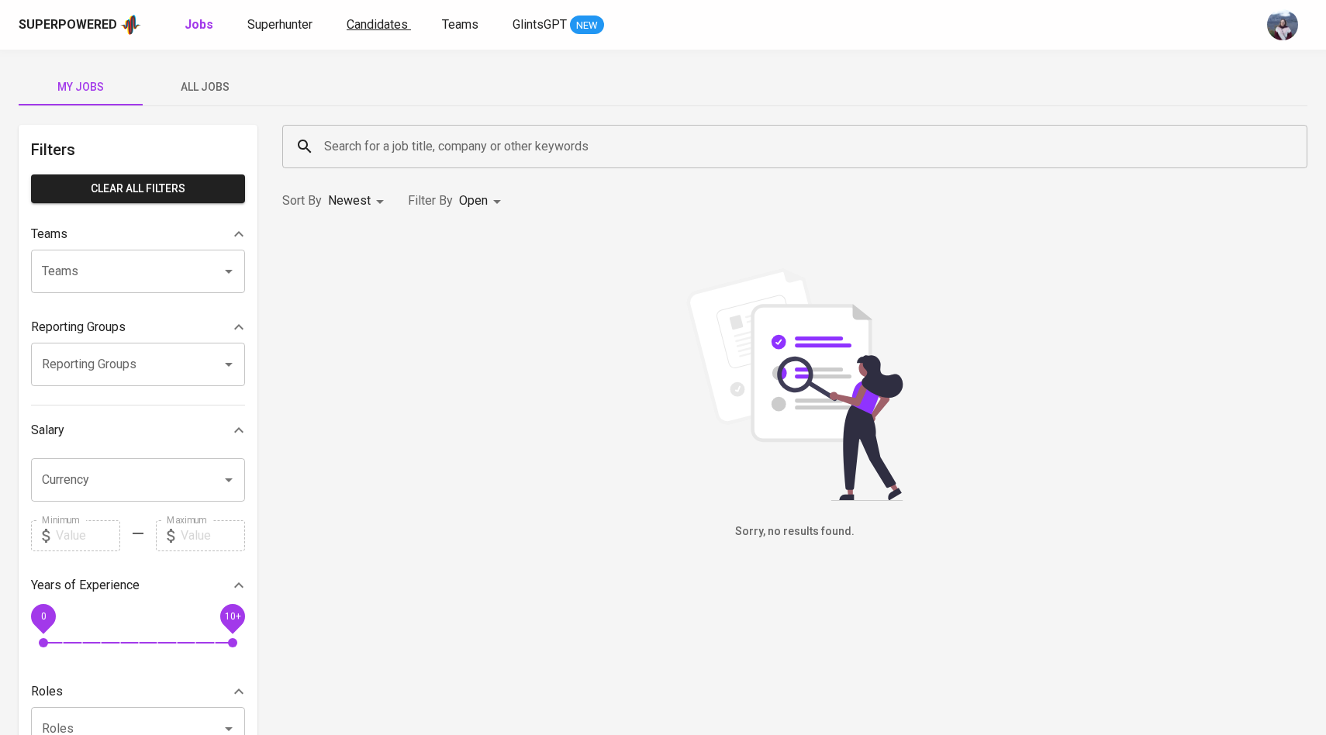
click at [374, 29] on span "Candidates" at bounding box center [377, 24] width 61 height 15
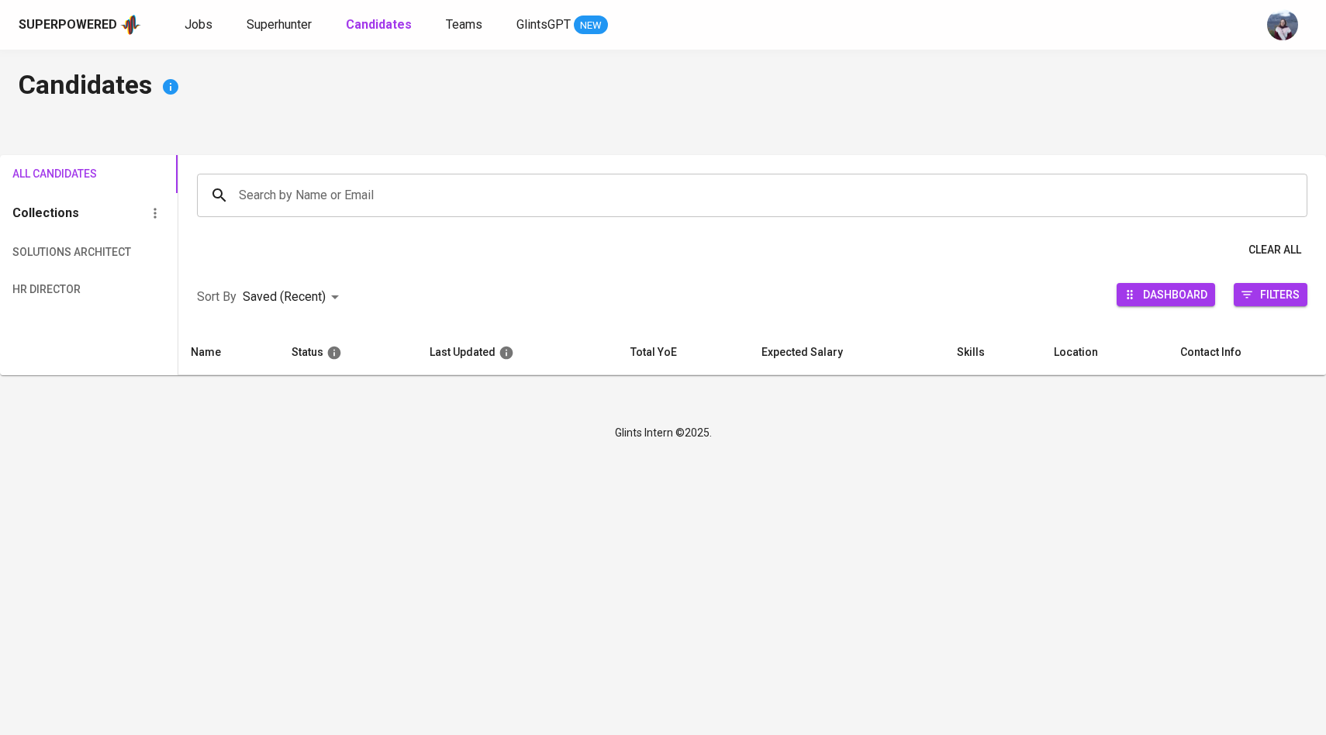
click at [268, 197] on input "Search by Name or Email" at bounding box center [756, 195] width 1042 height 29
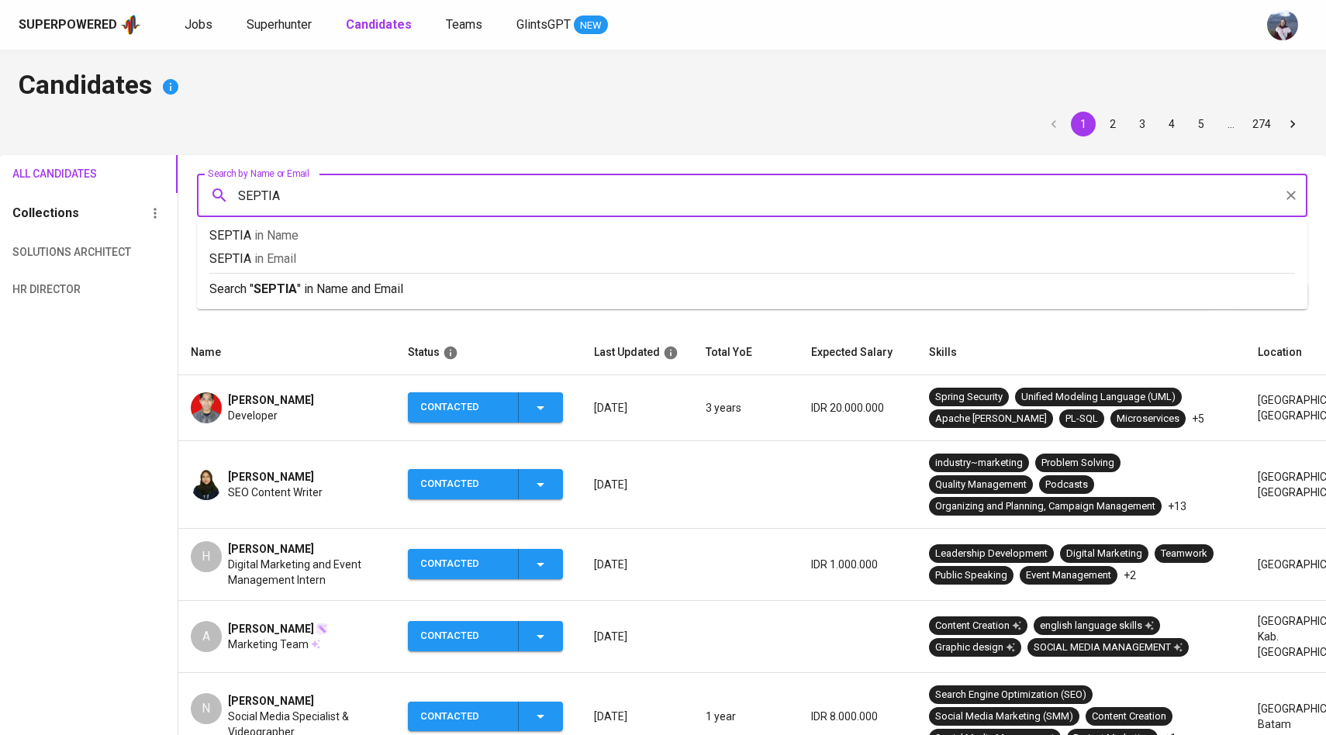
type input "SEPTIAN"
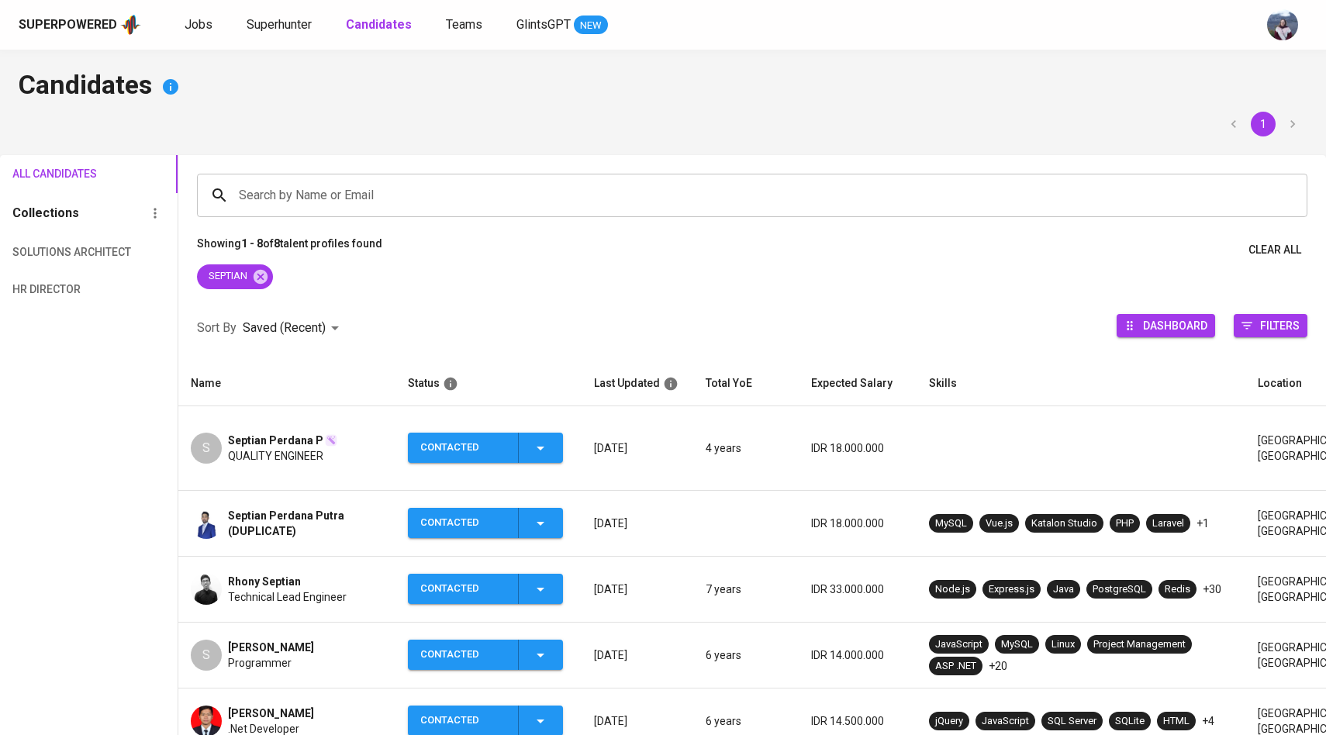
click at [226, 438] on div "S Septian Perdana P QUALITY ENGINEER" at bounding box center [287, 448] width 192 height 31
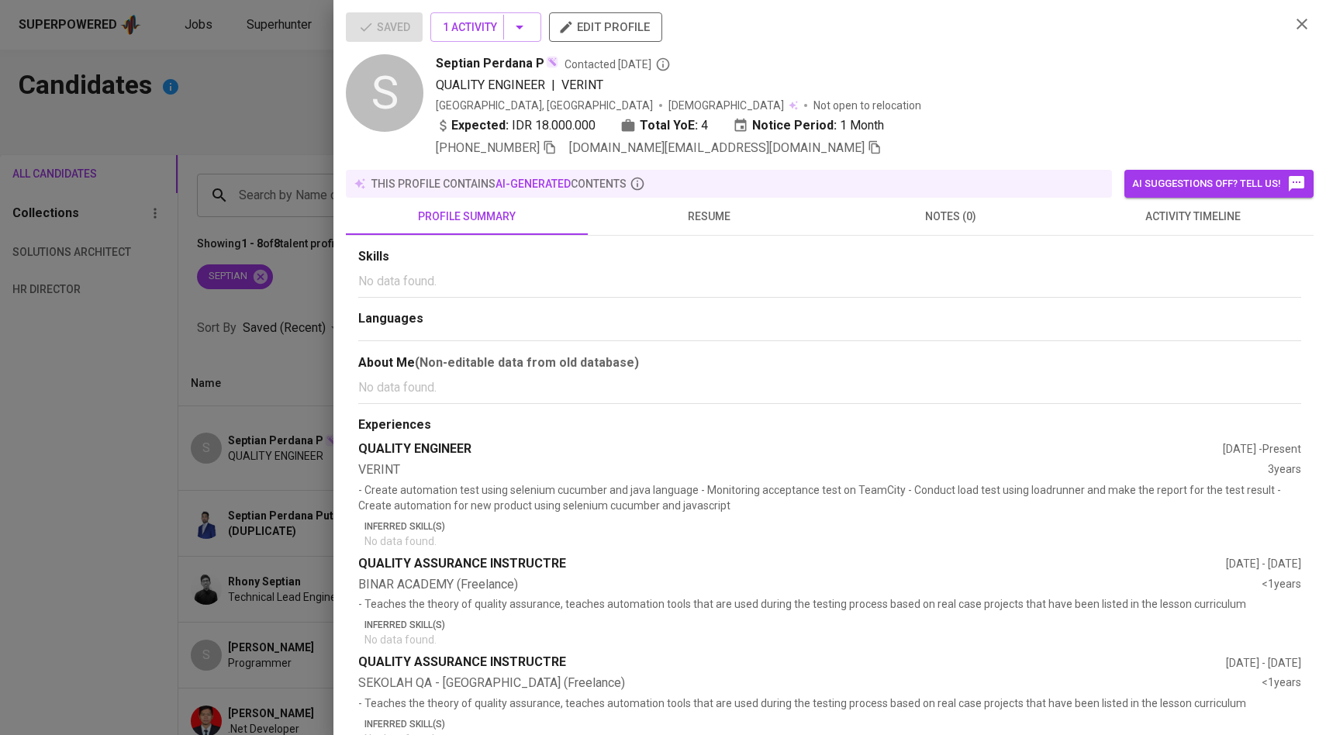
click at [1160, 221] on span "activity timeline" at bounding box center [1192, 216] width 223 height 19
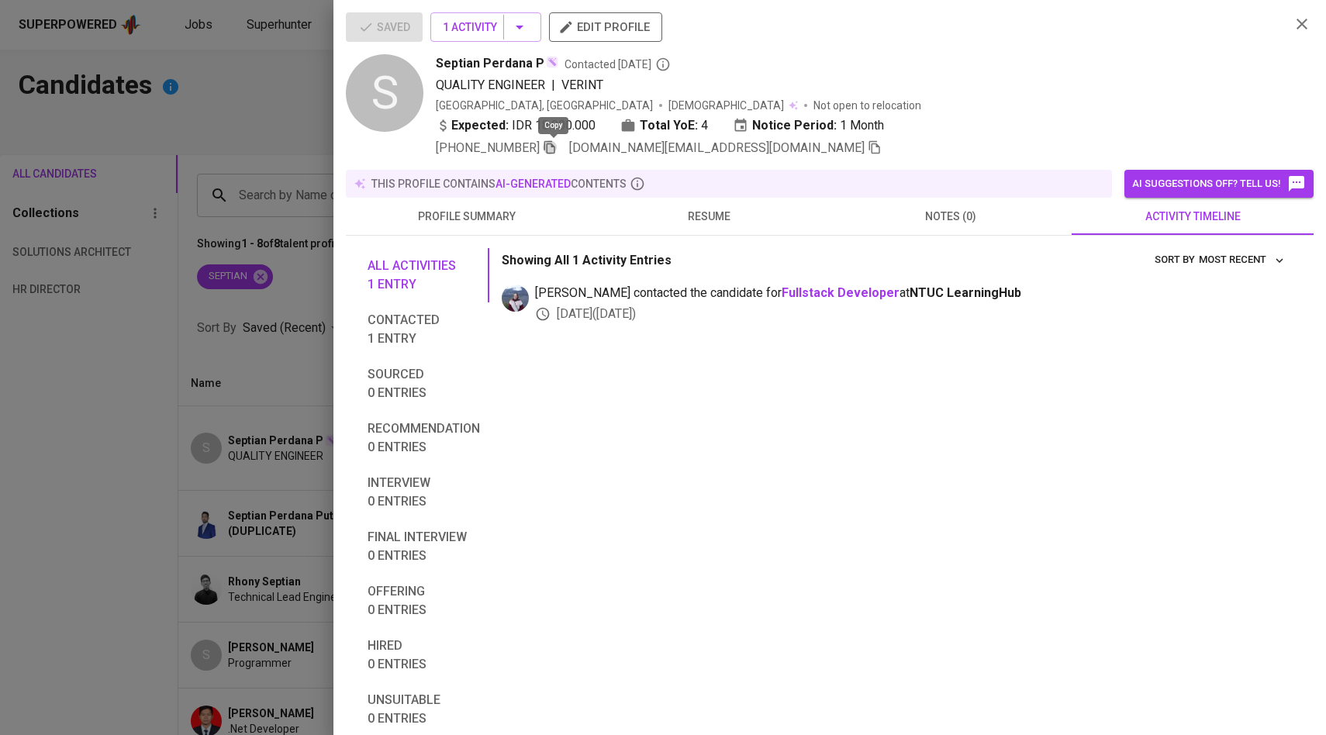
click at [555, 147] on icon "button" at bounding box center [549, 147] width 11 height 13
click at [867, 147] on icon "button" at bounding box center [874, 147] width 14 height 14
